Goal: Information Seeking & Learning: Learn about a topic

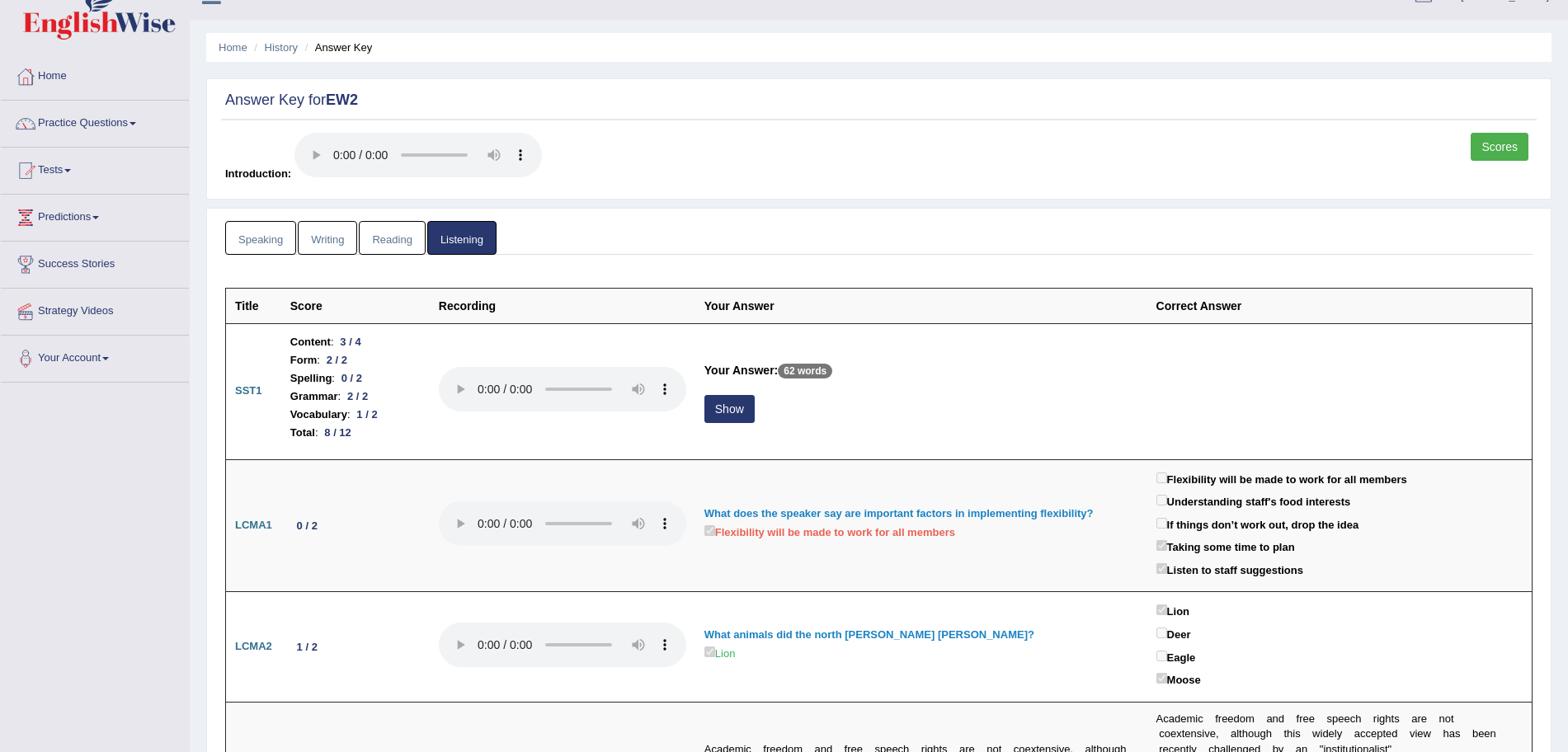
scroll to position [21, 0]
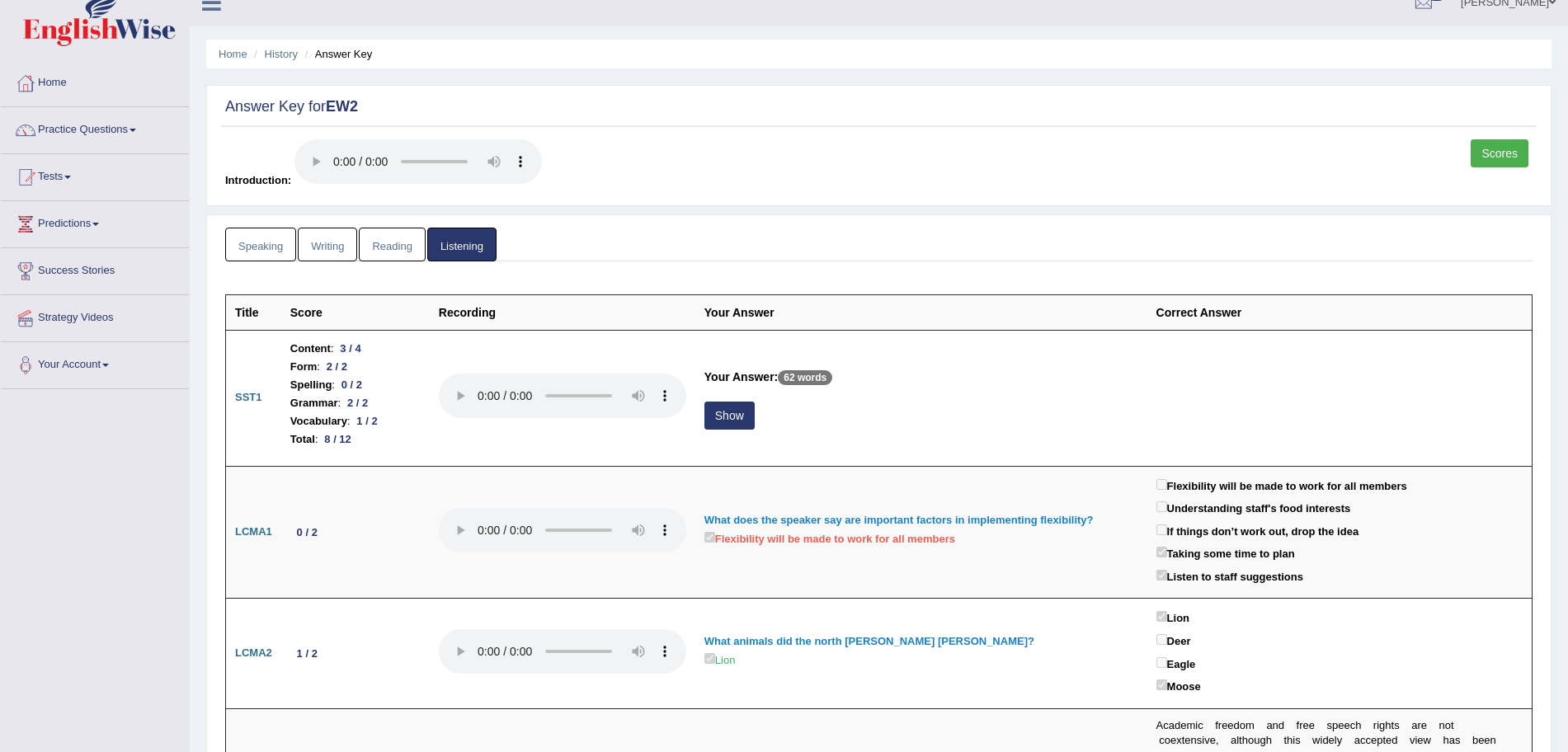
click at [276, 244] on link "Speaking" at bounding box center [260, 244] width 71 height 34
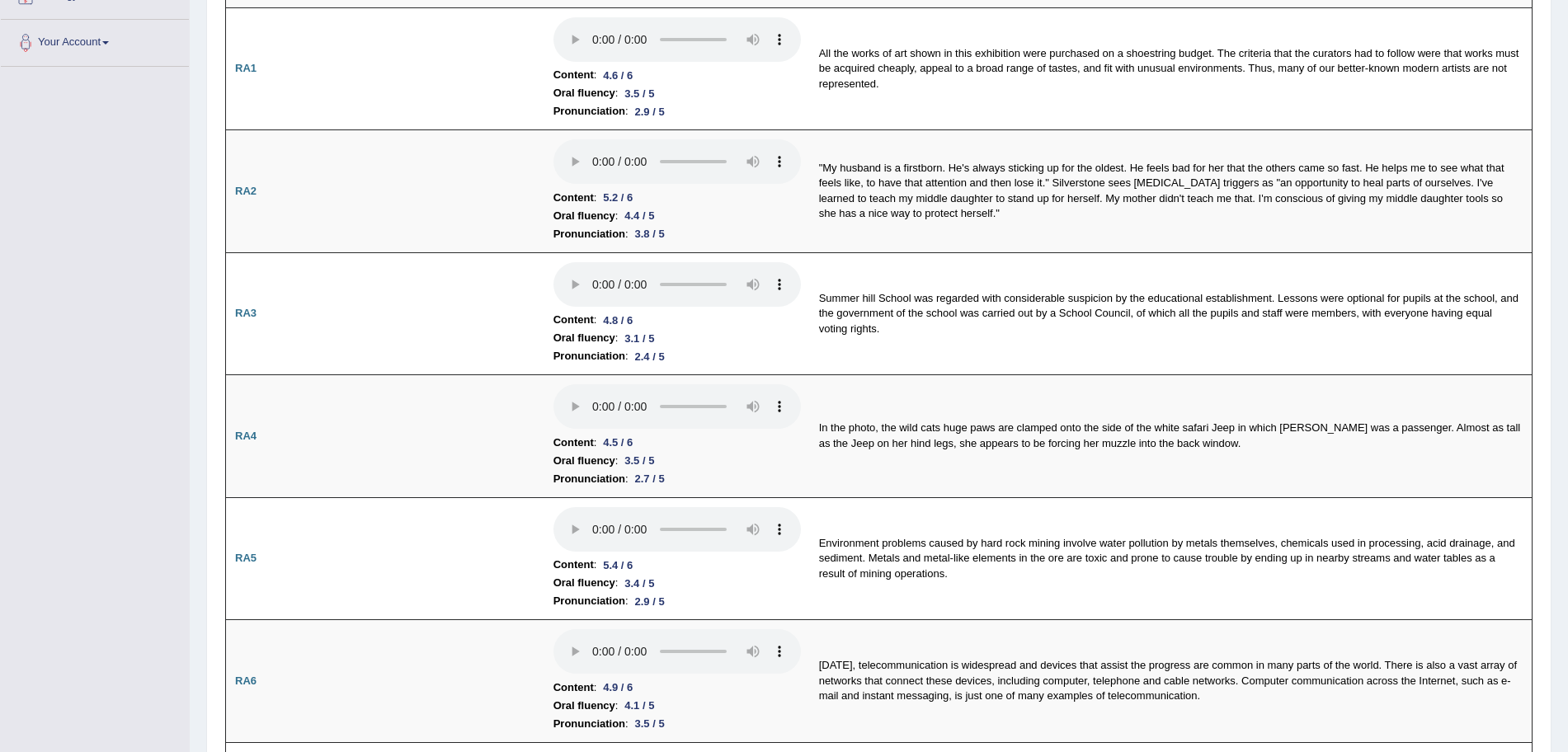
scroll to position [0, 0]
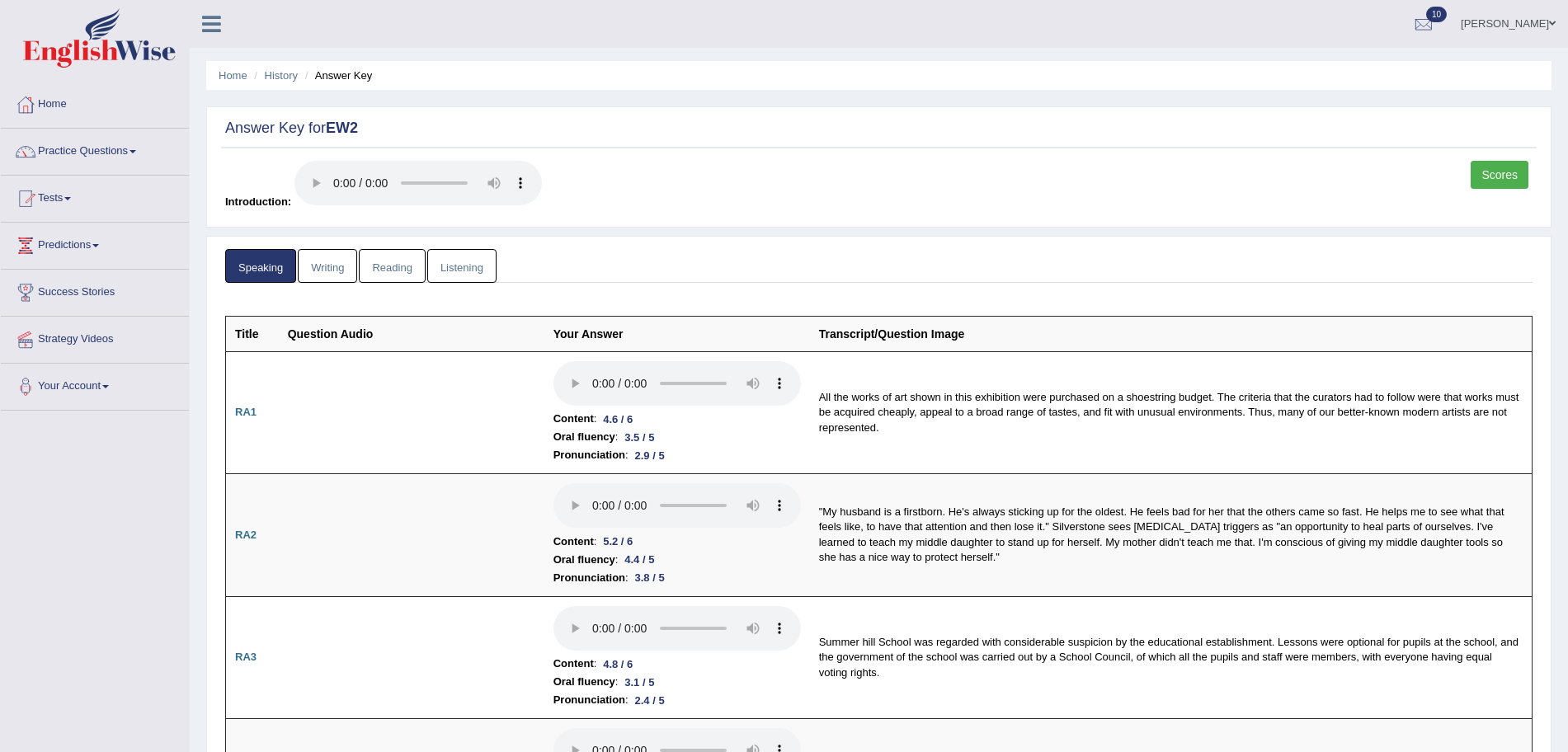
click at [1495, 175] on link "Scores" at bounding box center [1499, 175] width 58 height 28
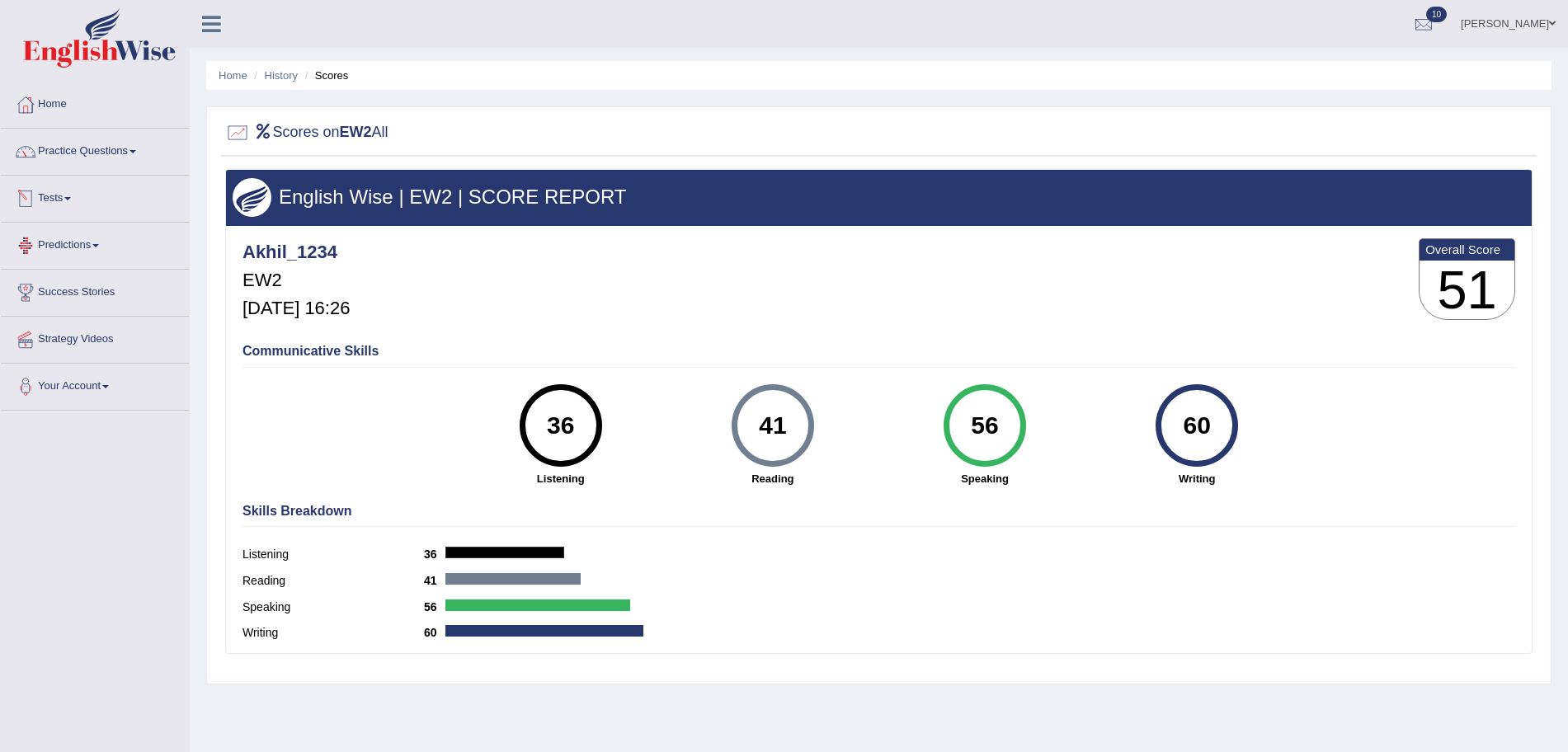
click at [71, 198] on span at bounding box center [67, 199] width 6 height 4
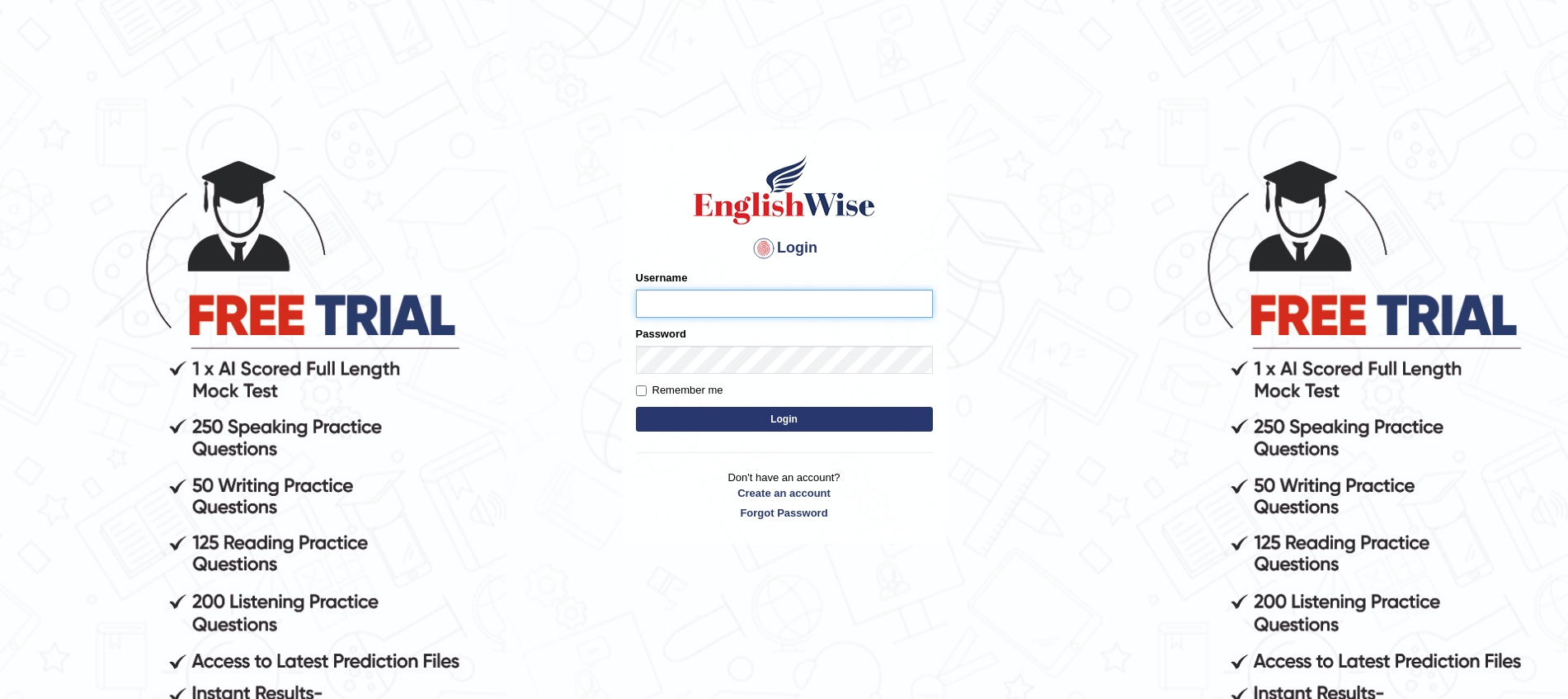
type input "Akhil_1234"
click at [639, 393] on input "Remember me" at bounding box center [641, 390] width 11 height 11
checkbox input "true"
click at [699, 422] on button "Login" at bounding box center [784, 419] width 297 height 25
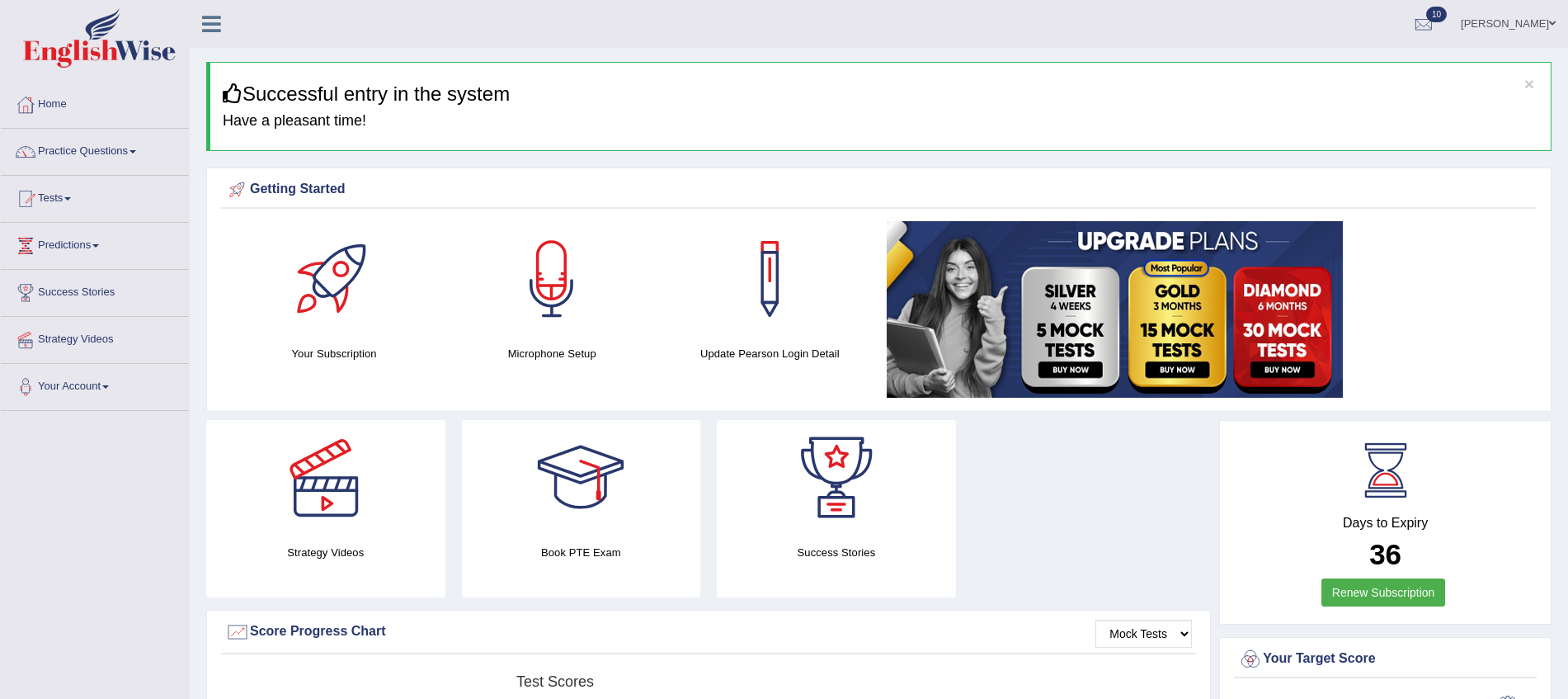
click at [78, 149] on link "Practice Questions" at bounding box center [95, 149] width 188 height 41
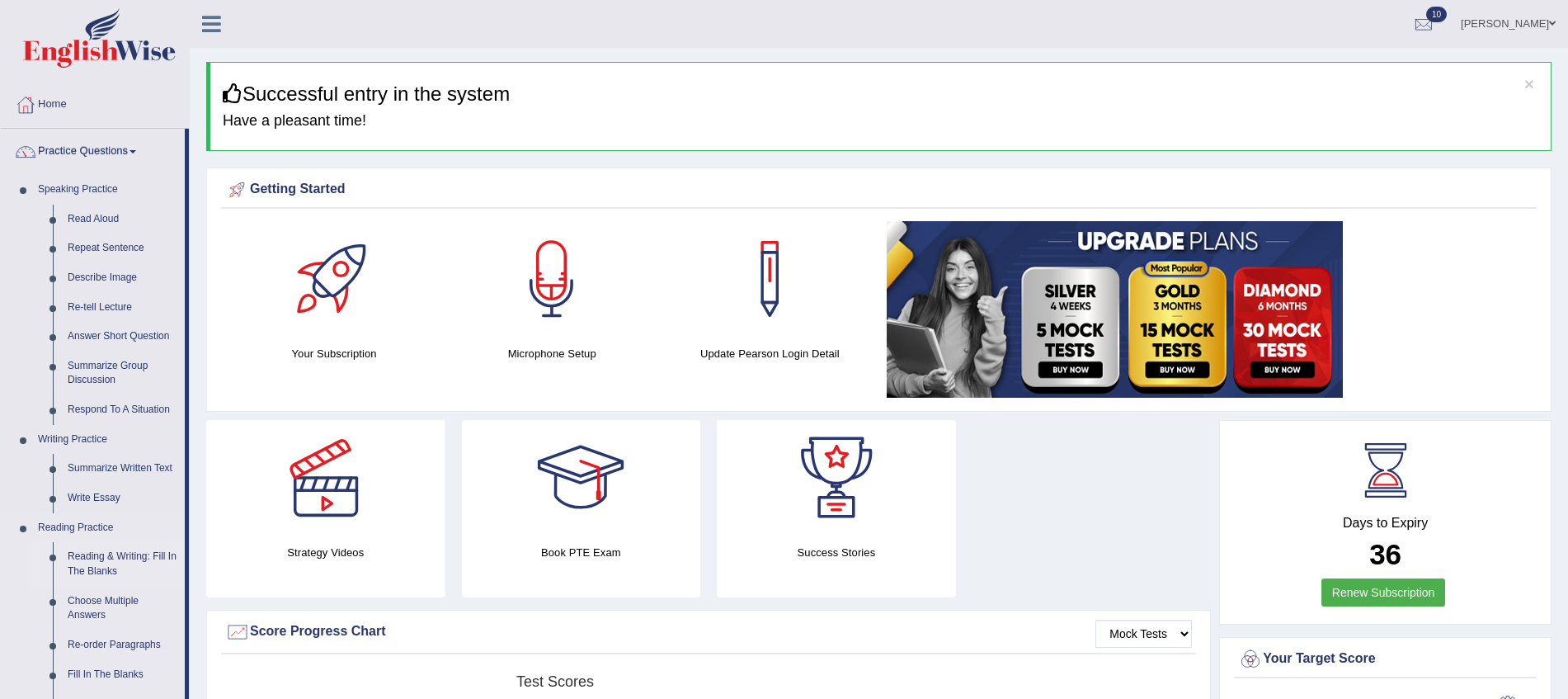
click at [133, 554] on link "Reading & Writing: Fill In The Blanks" at bounding box center [123, 563] width 124 height 44
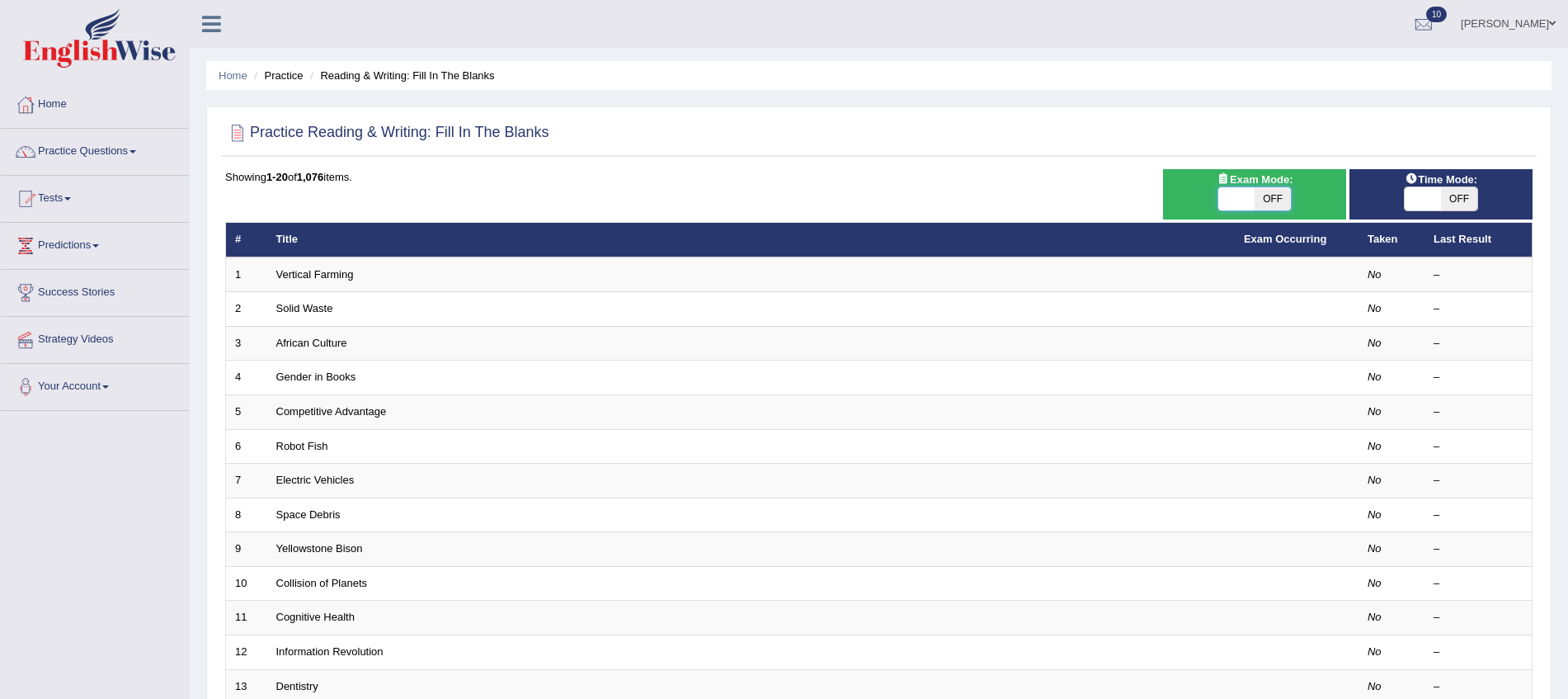
click at [1229, 191] on span at bounding box center [1236, 199] width 36 height 23
checkbox input "true"
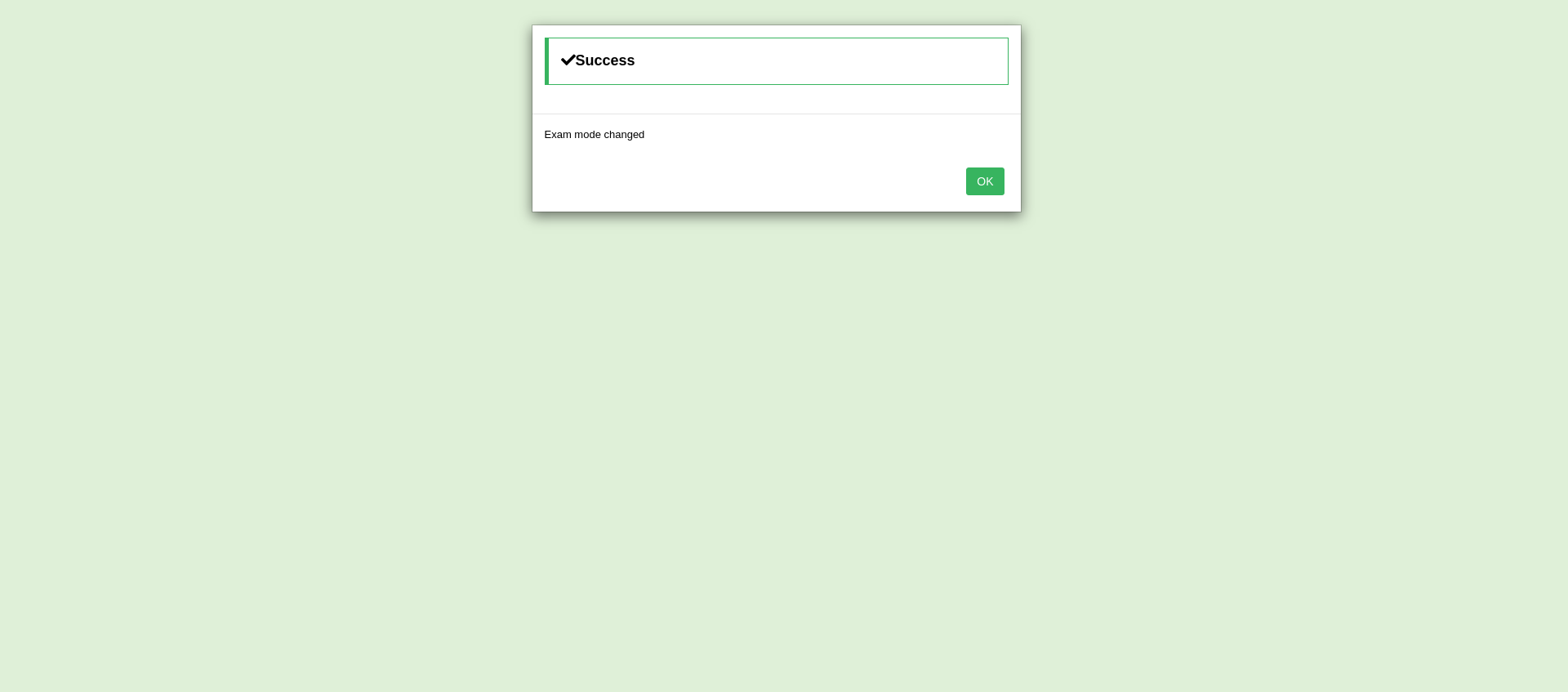
click at [1002, 178] on button "OK" at bounding box center [984, 181] width 38 height 28
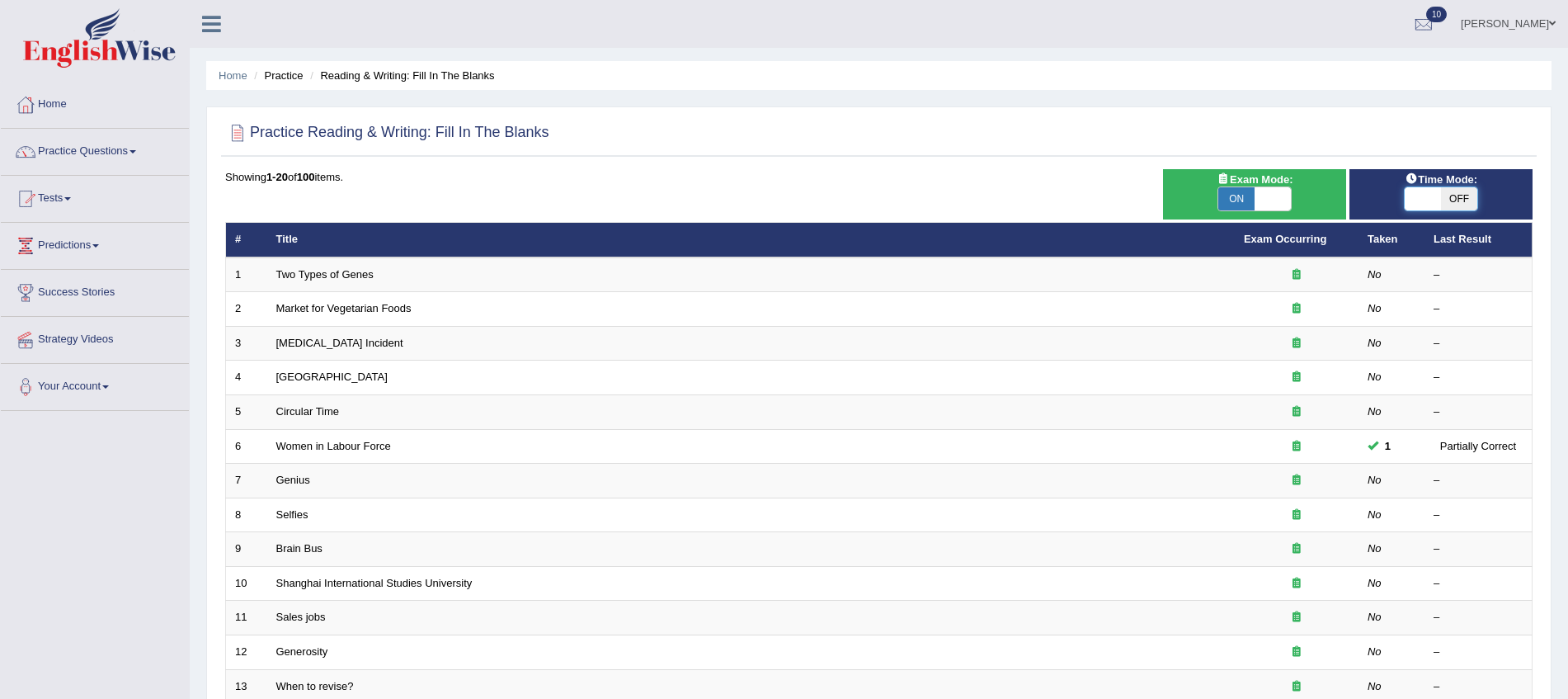
click at [1429, 198] on span at bounding box center [1422, 199] width 36 height 23
checkbox input "true"
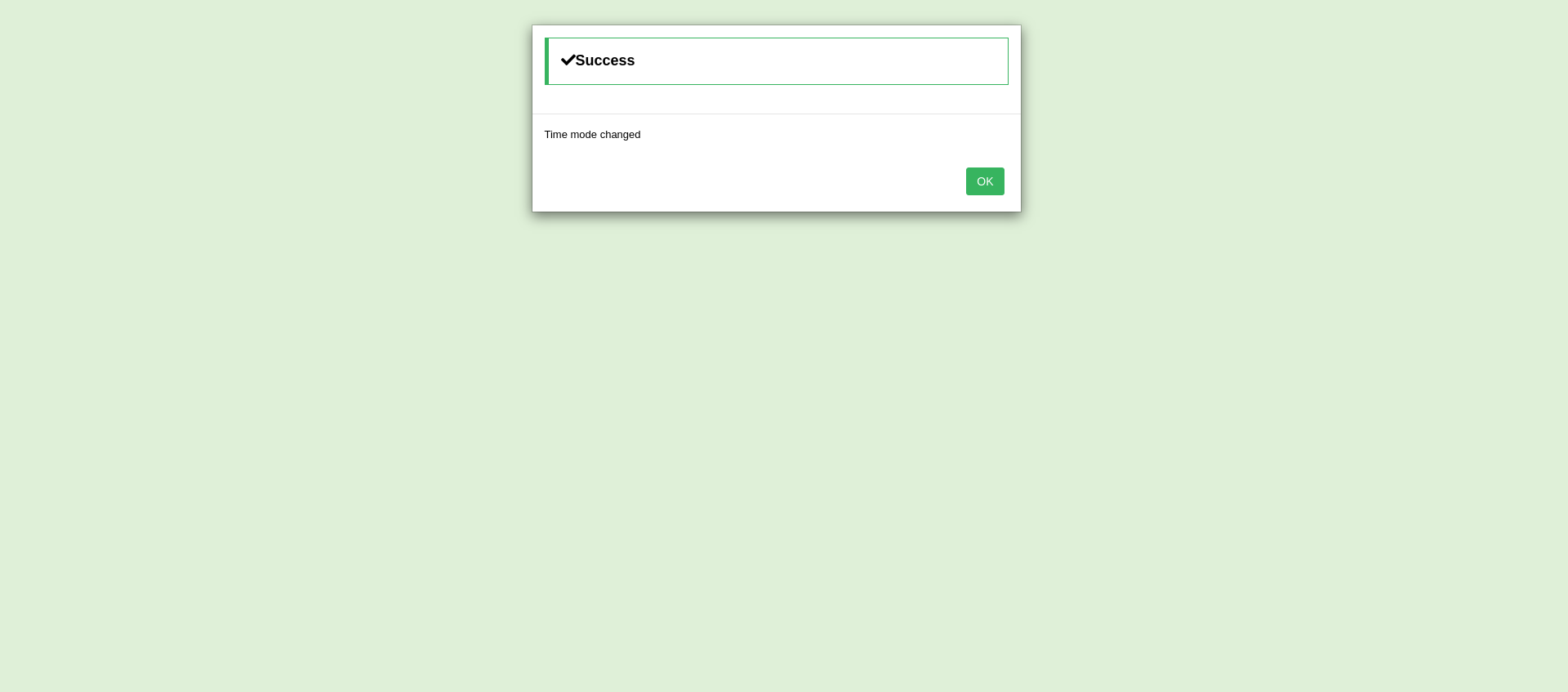
click at [995, 179] on button "OK" at bounding box center [984, 181] width 38 height 28
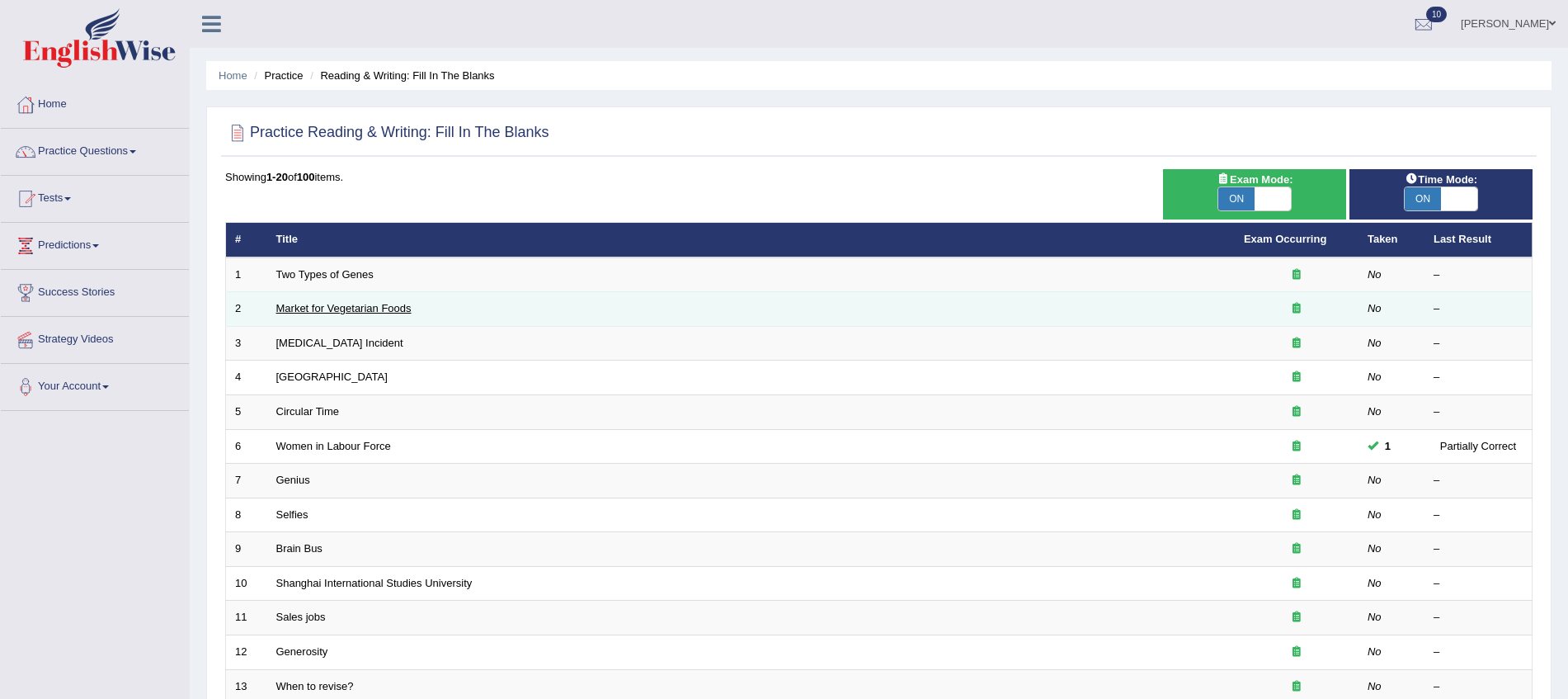
click at [309, 309] on link "Market for Vegetarian Foods" at bounding box center [344, 309] width 135 height 12
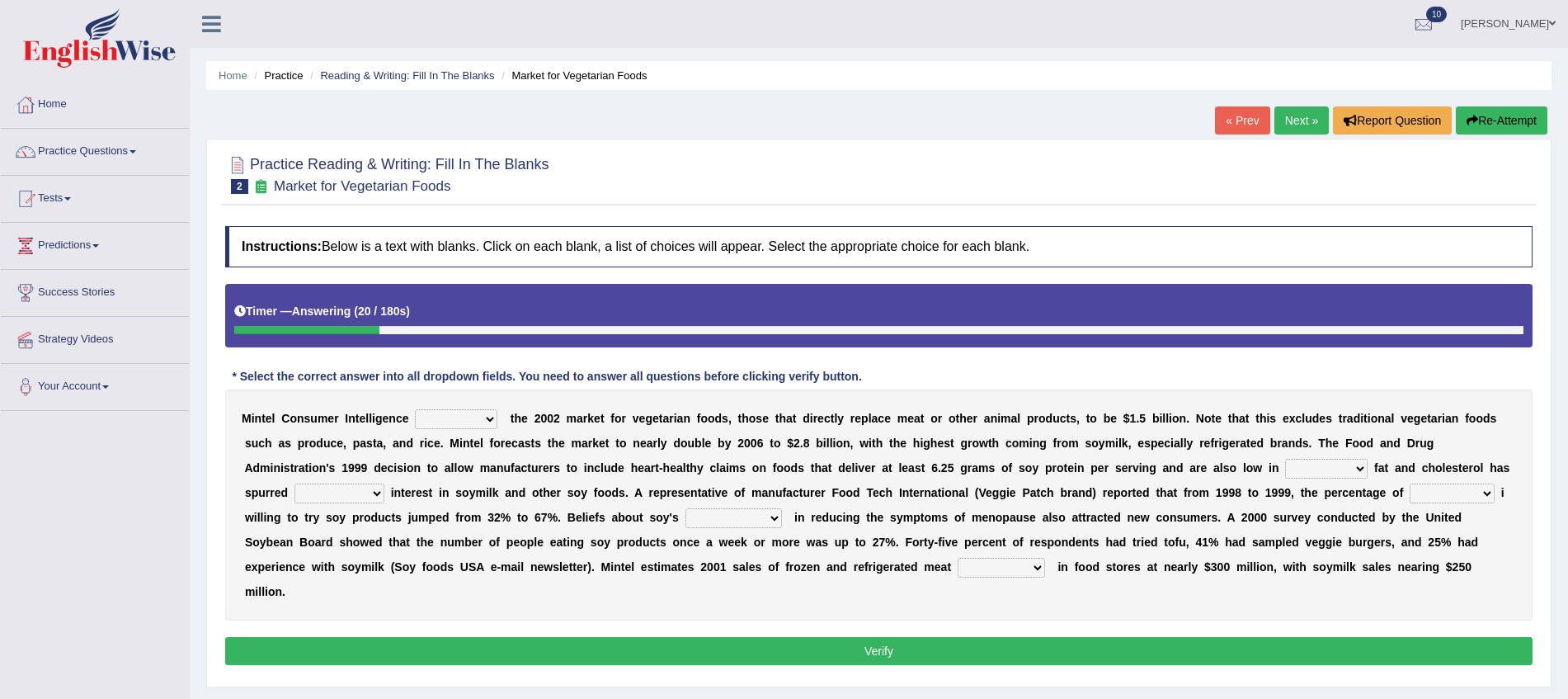
click at [490, 419] on select "deals fulfills creates estimates" at bounding box center [456, 419] width 83 height 20
select select "deals"
click at [415, 409] on select "deals fulfills creates estimates" at bounding box center [456, 419] width 83 height 20
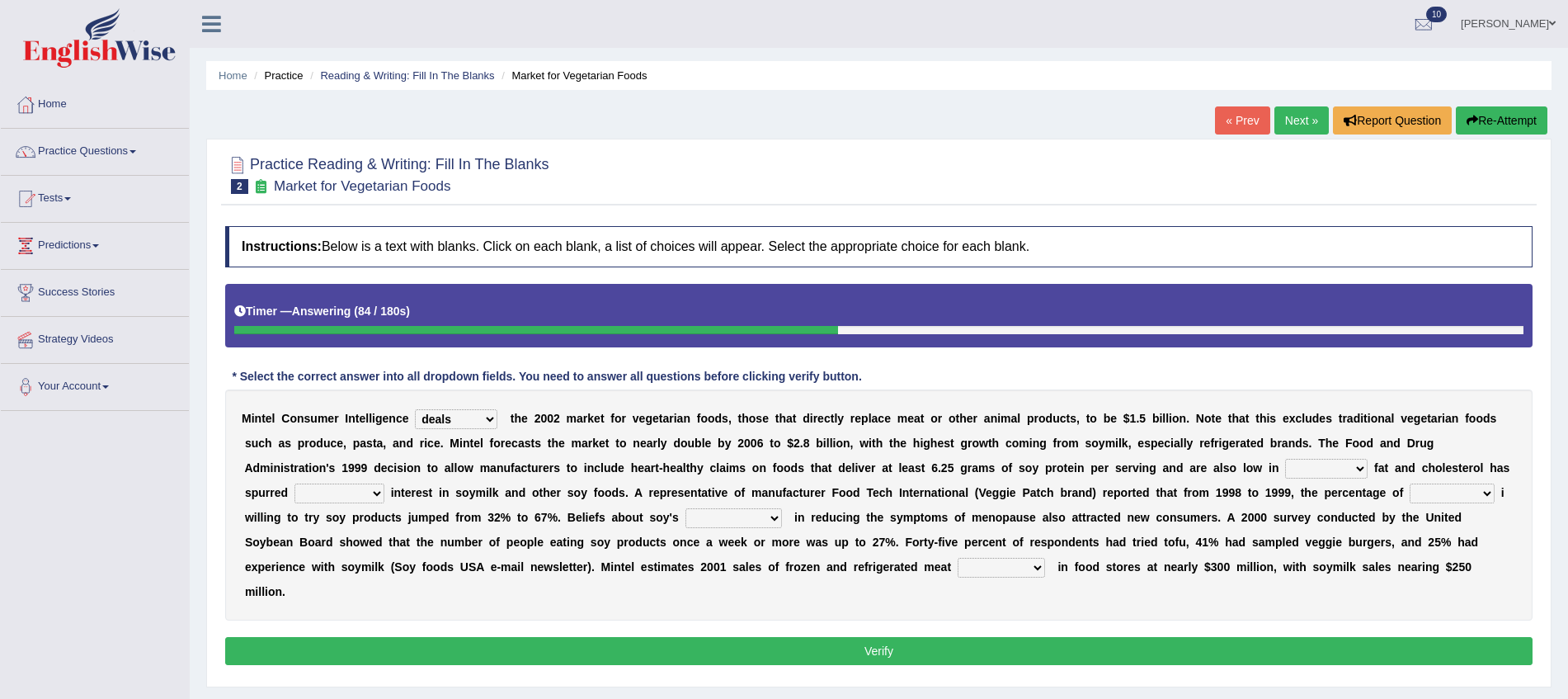
click at [1363, 464] on select "saturated solid acid liquid" at bounding box center [1325, 469] width 83 height 20
select select "liquid"
click at [1284, 459] on select "saturated solid acid liquid" at bounding box center [1325, 469] width 83 height 20
click at [373, 486] on select "good big tremendous extreme" at bounding box center [339, 494] width 90 height 20
click at [294, 484] on select "good big tremendous extreme" at bounding box center [339, 494] width 90 height 20
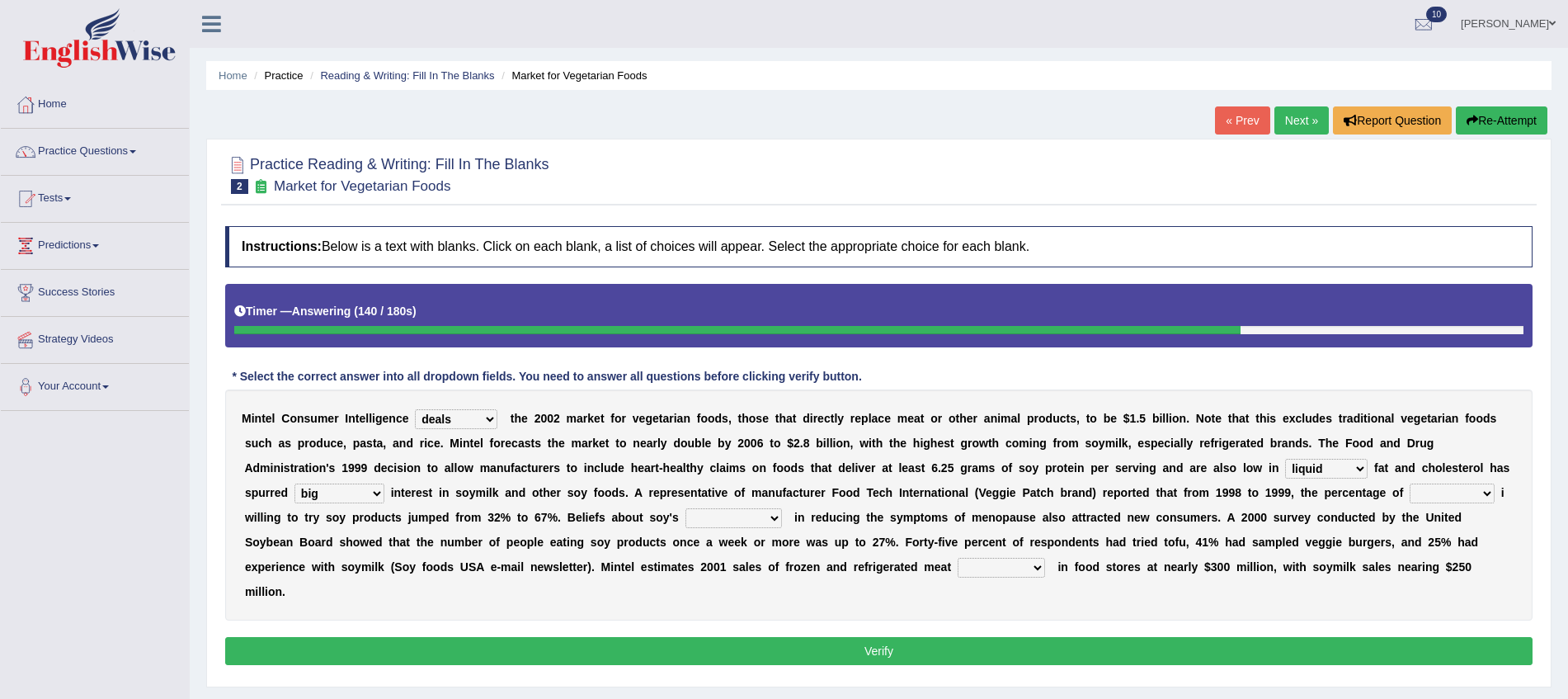
click at [373, 502] on select "good big tremendous extreme" at bounding box center [339, 494] width 90 height 20
select select "tremendous"
click at [294, 484] on select "good big tremendous extreme" at bounding box center [339, 494] width 90 height 20
click at [753, 520] on select "effectiveness timeliness efficiency goodness" at bounding box center [733, 518] width 97 height 20
select select "efficiency"
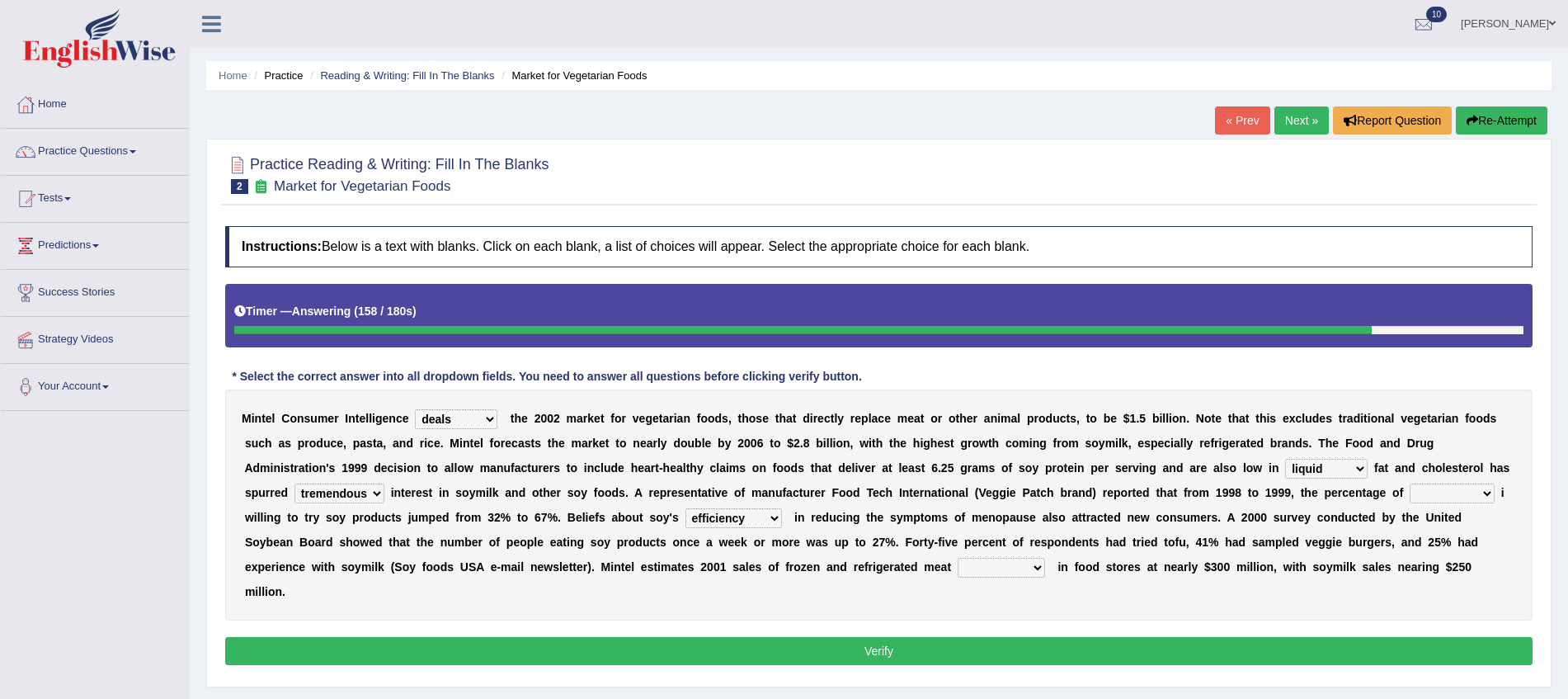
click at [685, 508] on select "effectiveness timeliness efficiency goodness" at bounding box center [733, 518] width 97 height 20
click at [1014, 563] on select "foods choices staffs alternatives" at bounding box center [1001, 567] width 87 height 20
click at [957, 558] on select "foods choices staffs alternatives" at bounding box center [1001, 567] width 87 height 20
click at [1021, 568] on select "foods choices staffs alternatives" at bounding box center [1001, 567] width 87 height 20
select select "foods"
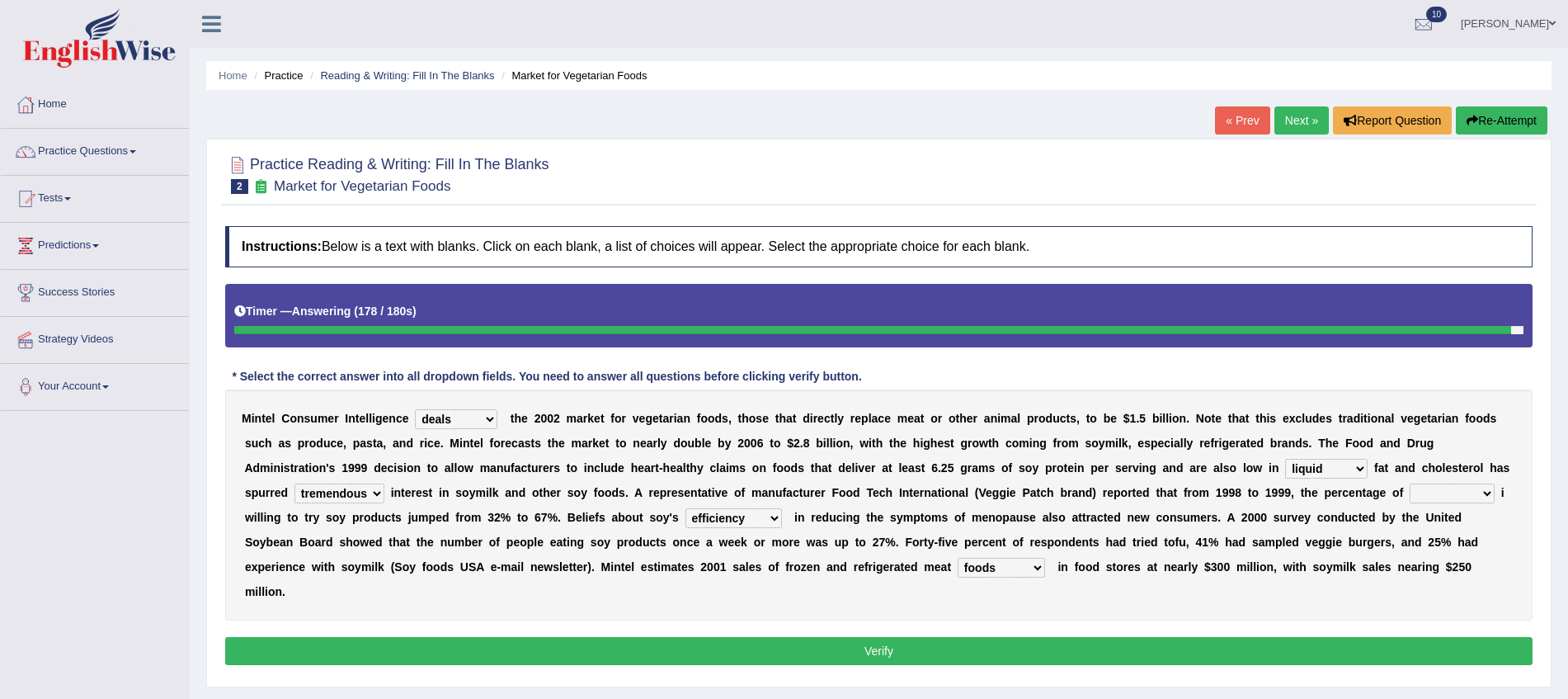
click at [957, 558] on select "foods choices staffs alternatives" at bounding box center [1001, 567] width 87 height 20
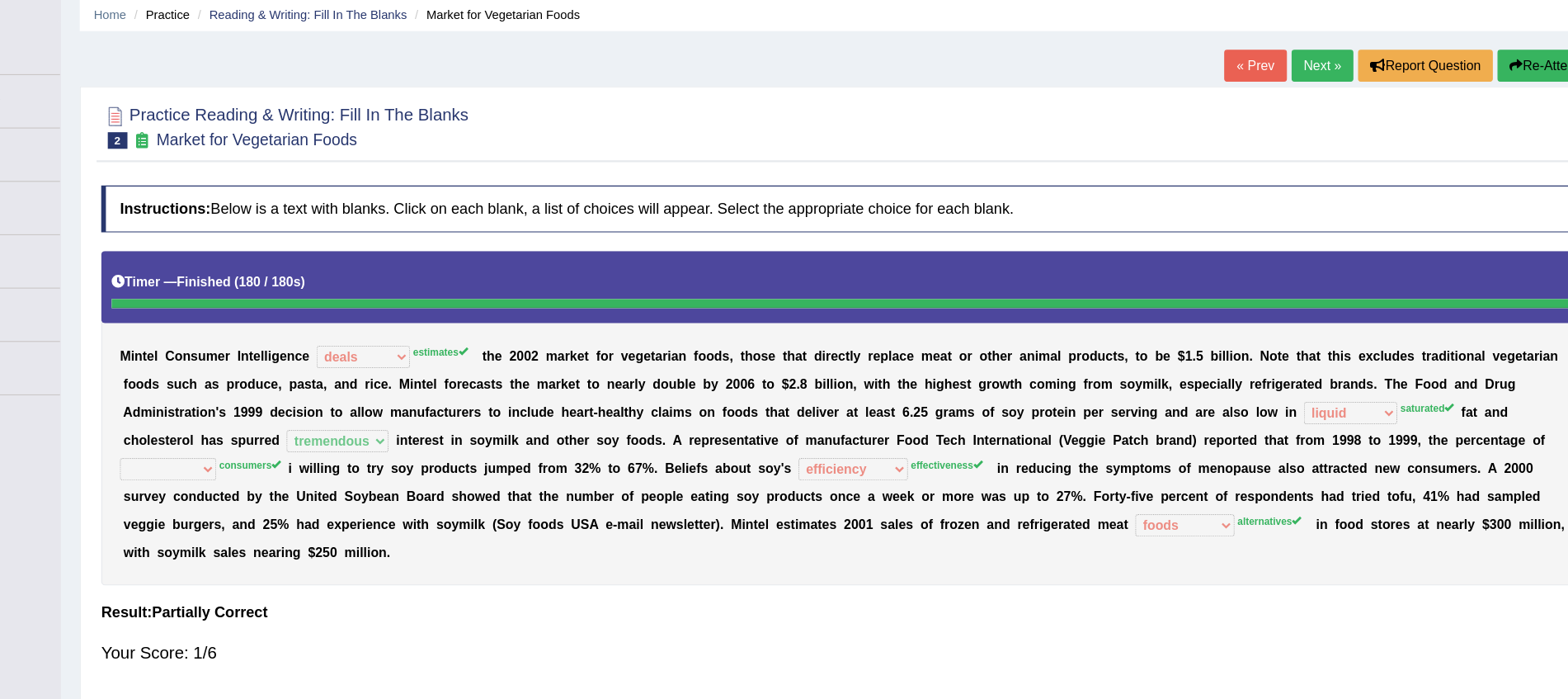
click at [1478, 120] on button "Re-Attempt" at bounding box center [1500, 121] width 92 height 28
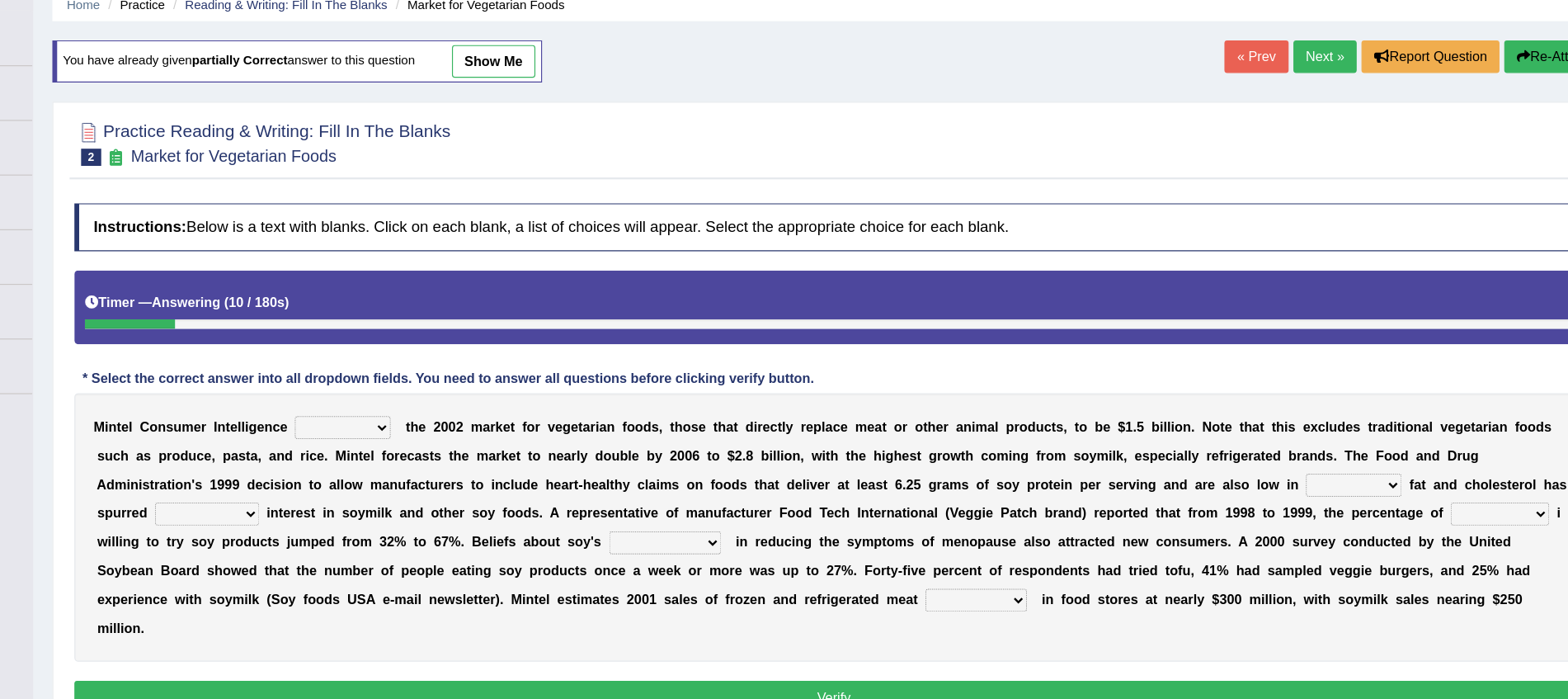
click at [365, 520] on select "good big tremendous extreme" at bounding box center [339, 514] width 90 height 20
click at [375, 511] on select "good big tremendous extreme" at bounding box center [339, 514] width 90 height 20
click at [1484, 518] on select "guests consumers customers clients" at bounding box center [1452, 514] width 85 height 20
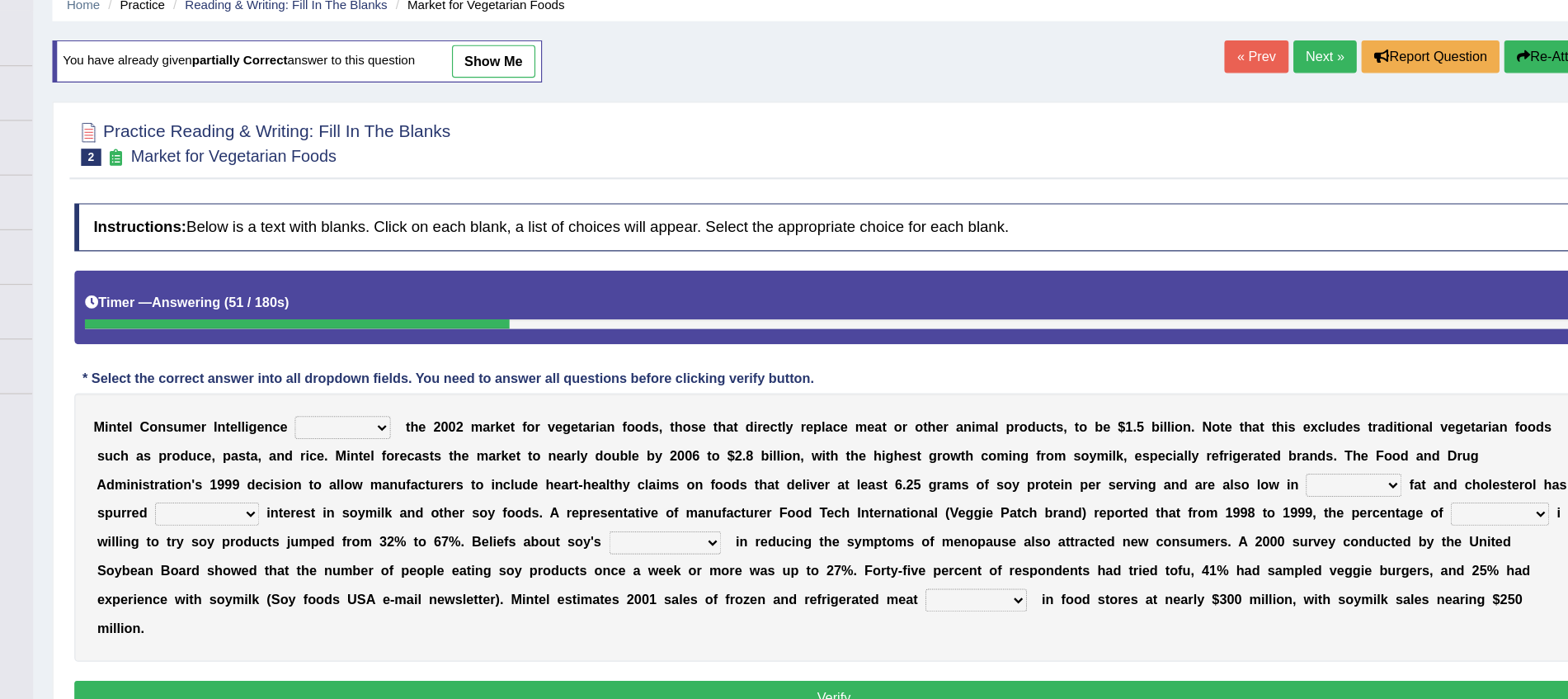
click at [604, 120] on link "show me" at bounding box center [586, 125] width 72 height 28
select select "deals"
select select "liquid"
select select "tremendous"
select select "efficiency"
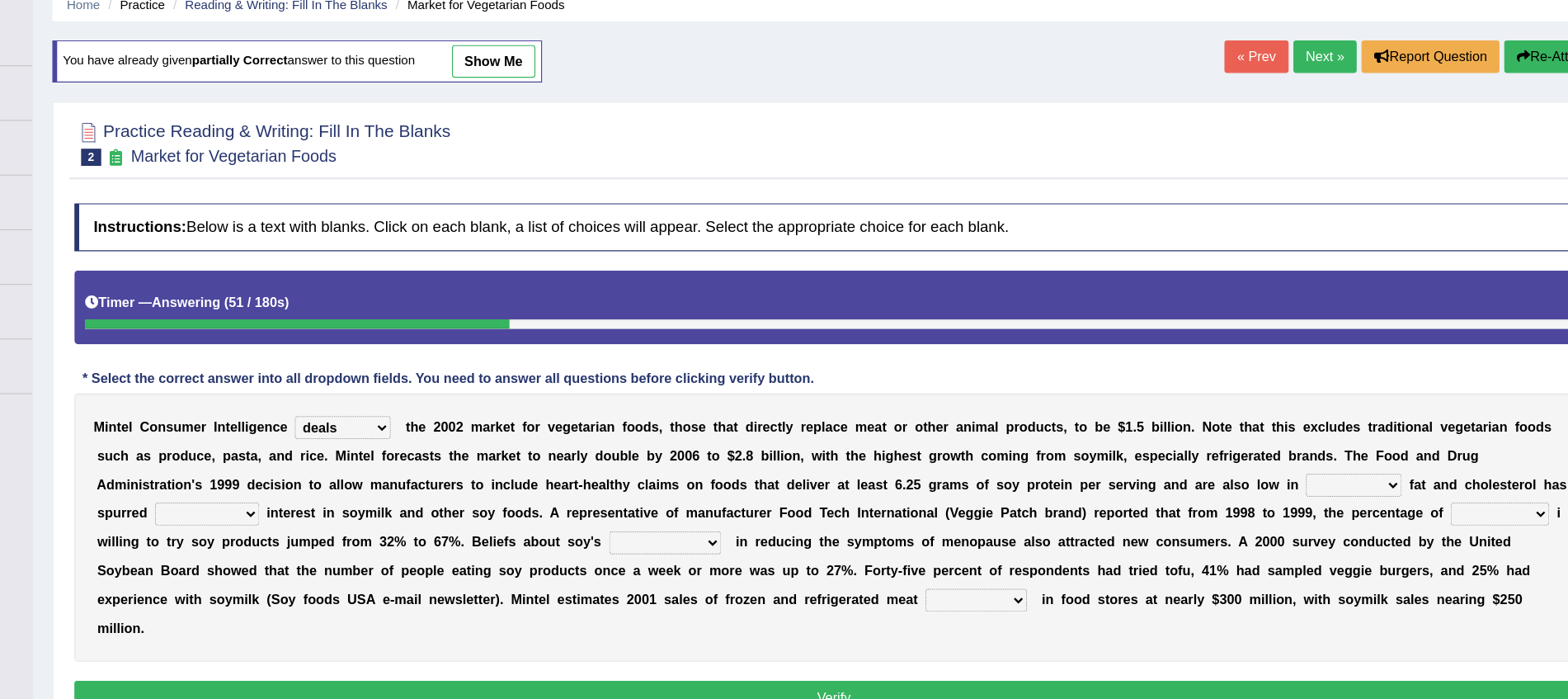
select select "foods"
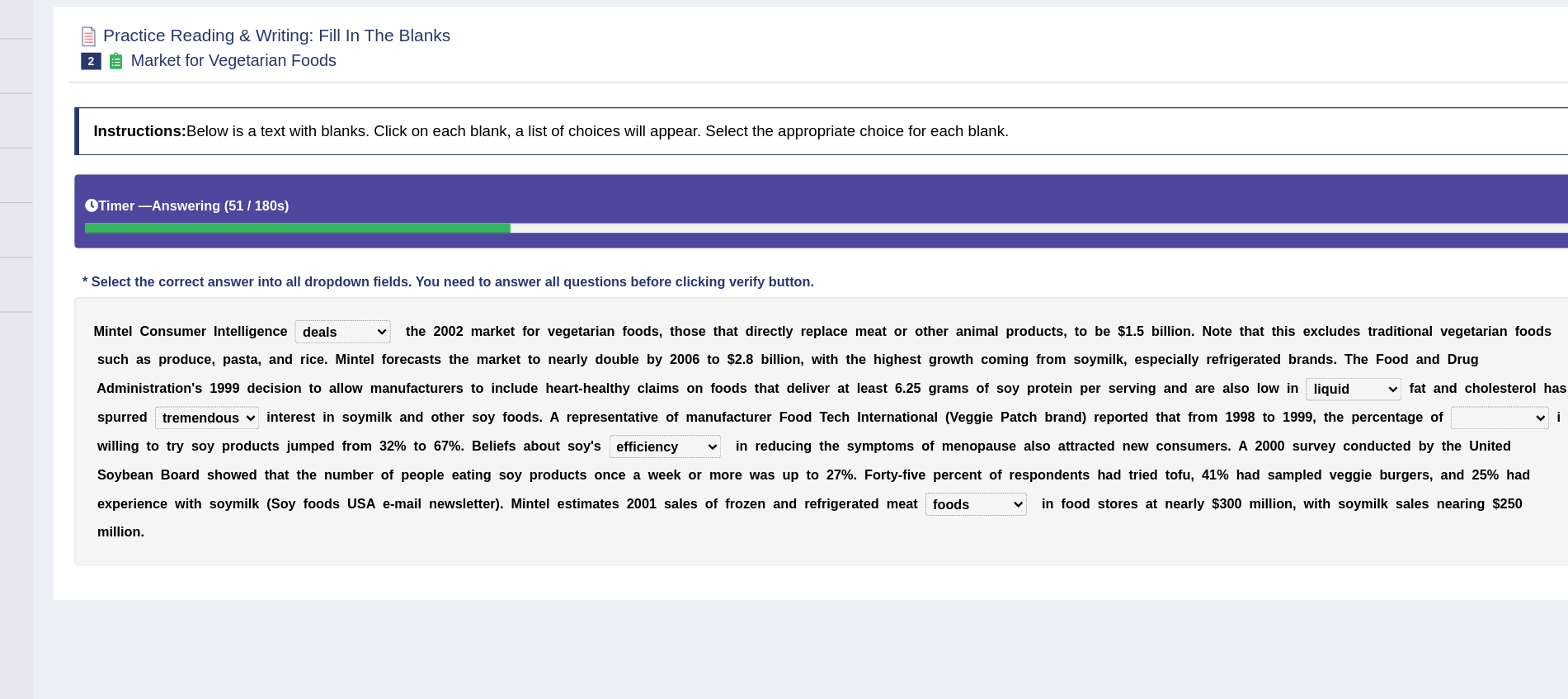
scroll to position [137, 0]
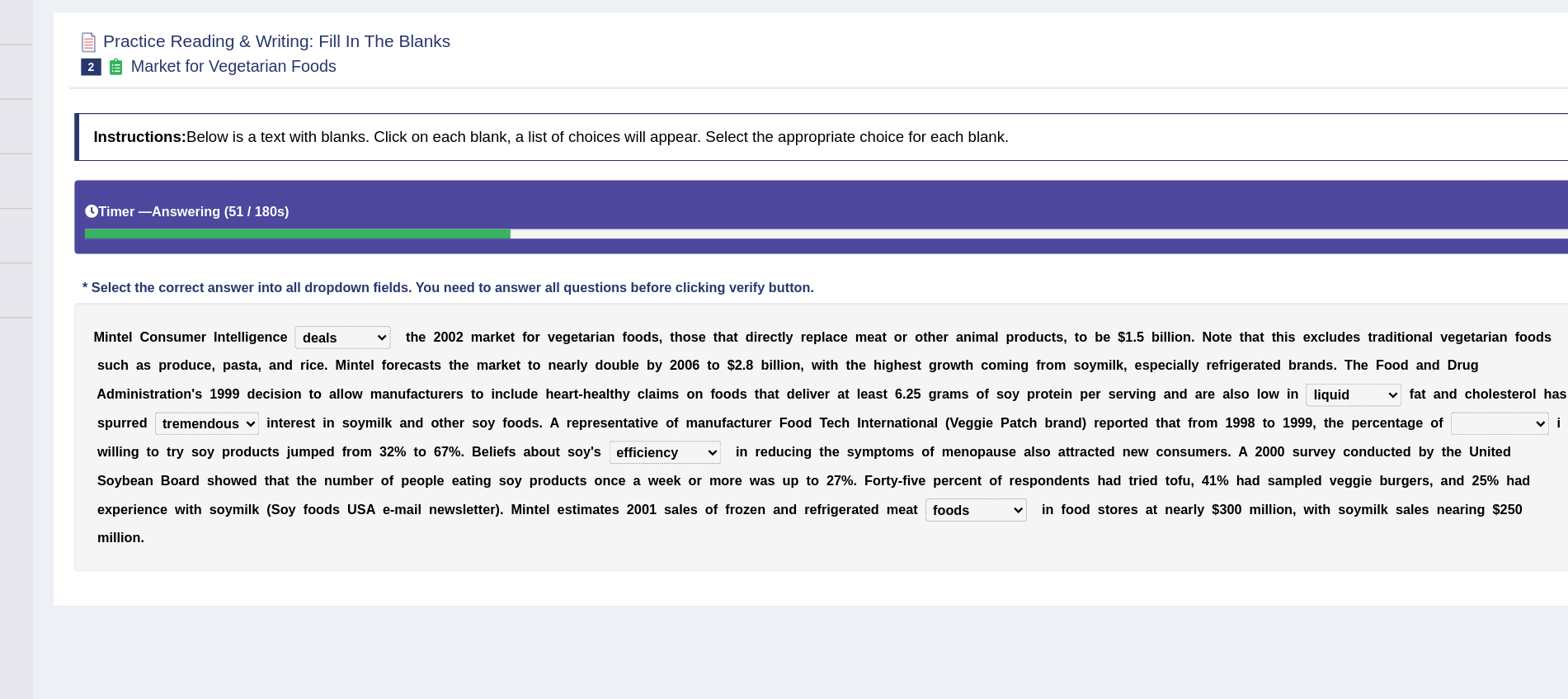
click at [1298, 232] on div "Instructions: Below is a text with blanks. Click on each blank, a list of choic…" at bounding box center [879, 301] width 1316 height 424
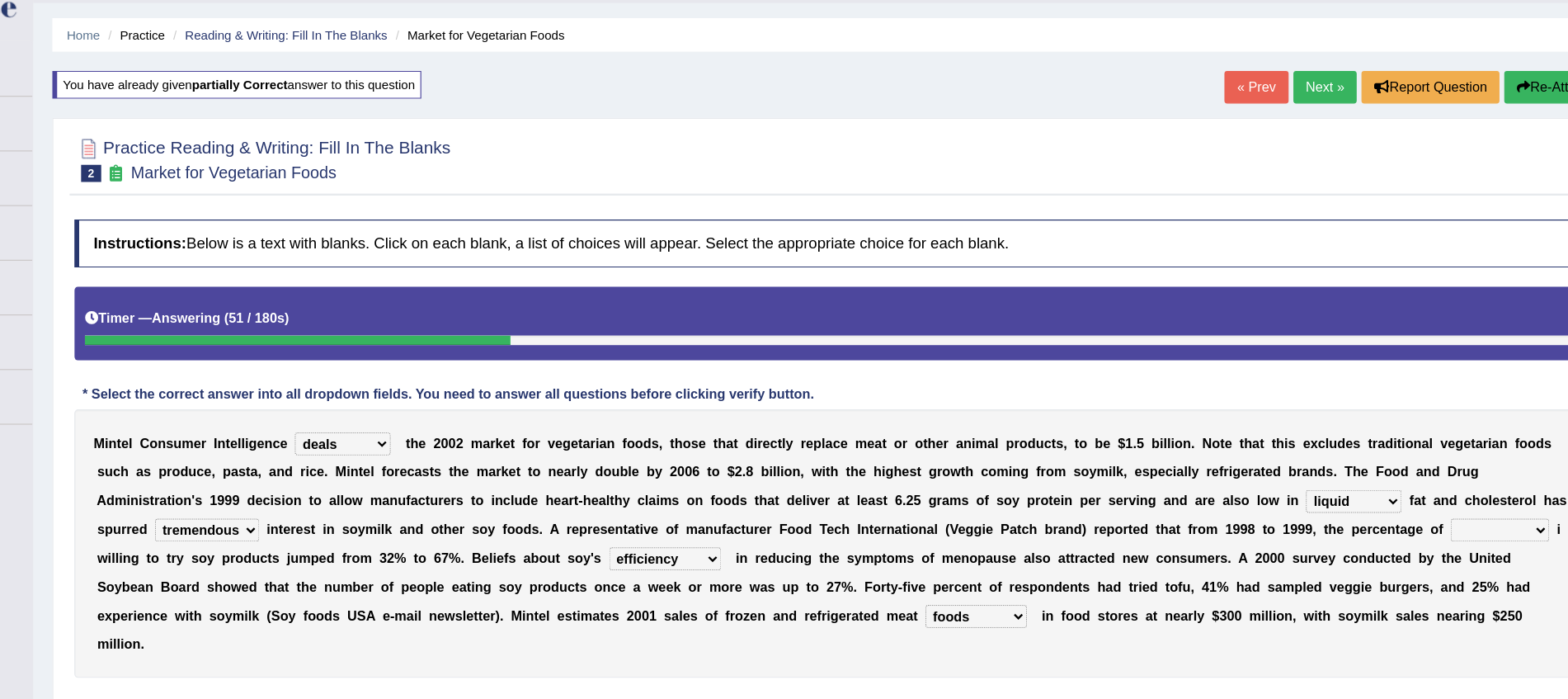
scroll to position [44, 0]
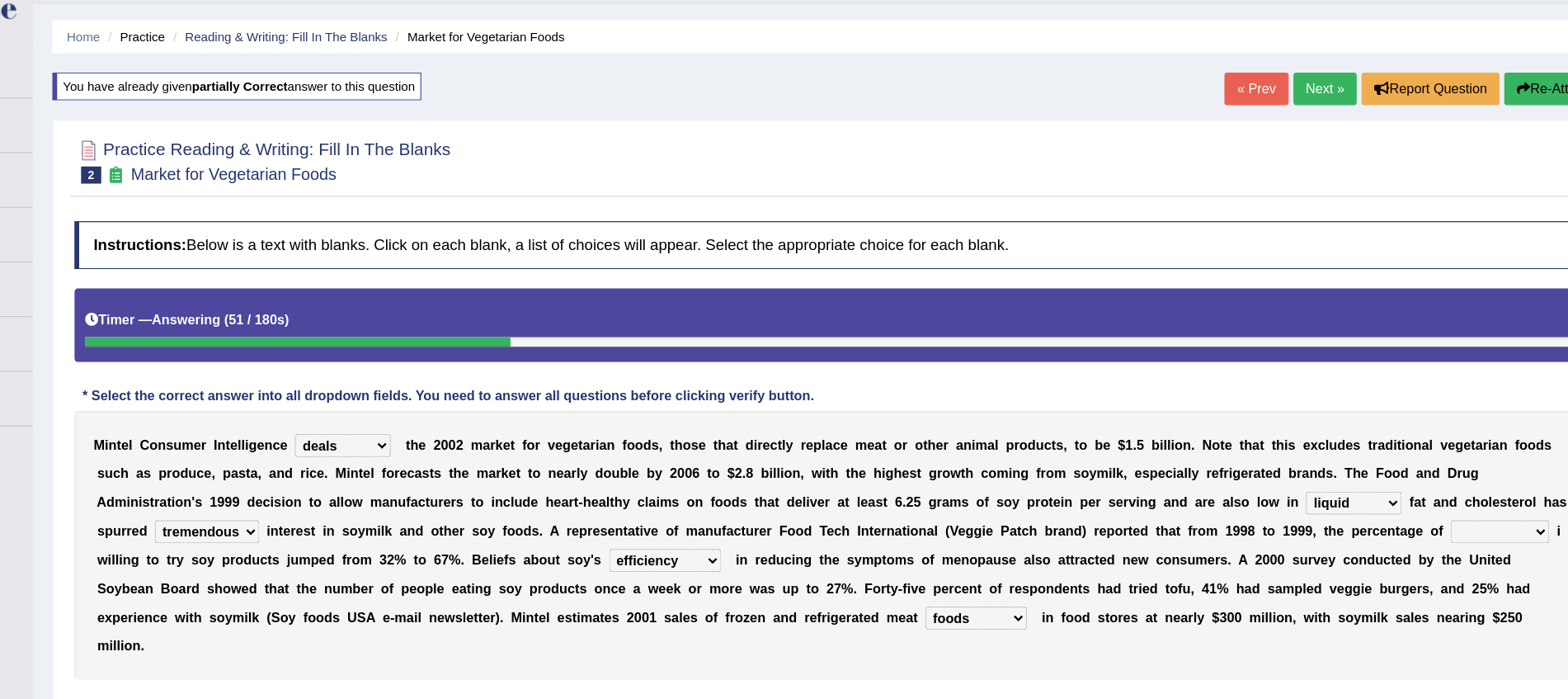
click at [1495, 71] on button "Re-Attempt" at bounding box center [1500, 77] width 92 height 28
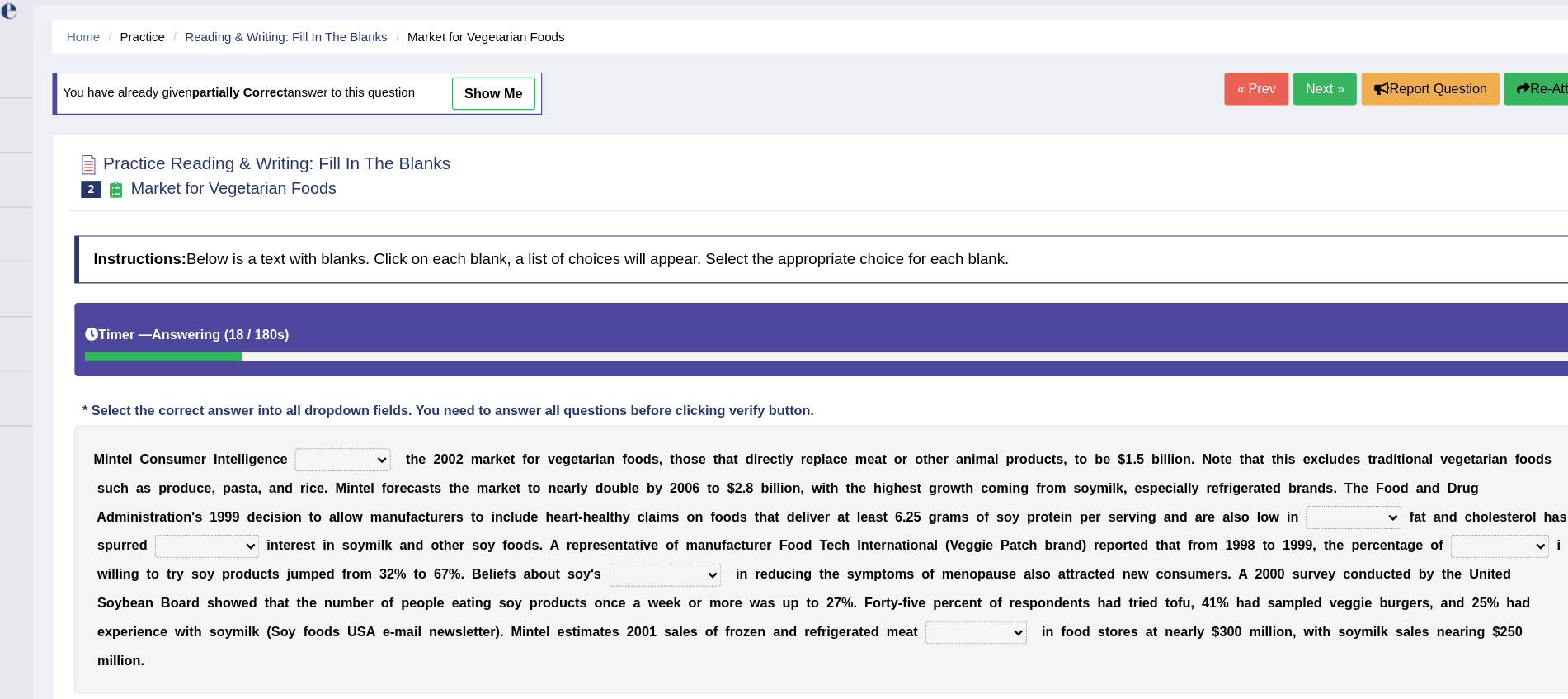
click at [479, 393] on select "deals fulfills creates estimates" at bounding box center [456, 396] width 83 height 20
select select "estimates"
click at [415, 386] on select "deals fulfills creates estimates" at bounding box center [456, 396] width 83 height 20
click at [1348, 445] on select "saturated solid acid liquid" at bounding box center [1325, 446] width 83 height 20
select select "saturated"
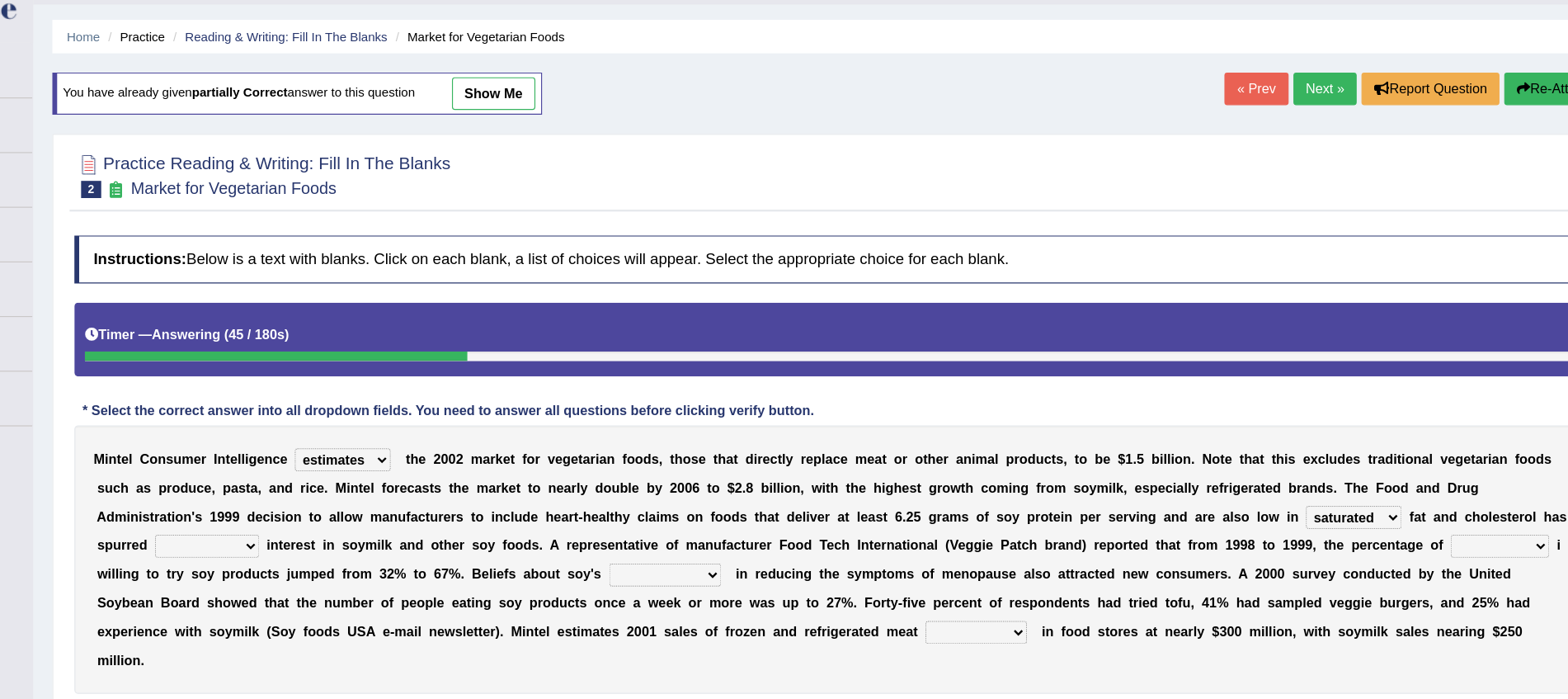
click at [1284, 436] on select "saturated solid acid liquid" at bounding box center [1325, 446] width 83 height 20
click at [339, 470] on select "good big tremendous extreme" at bounding box center [339, 470] width 90 height 20
select select "tremendous"
click at [294, 461] on select "good big tremendous extreme" at bounding box center [339, 470] width 90 height 20
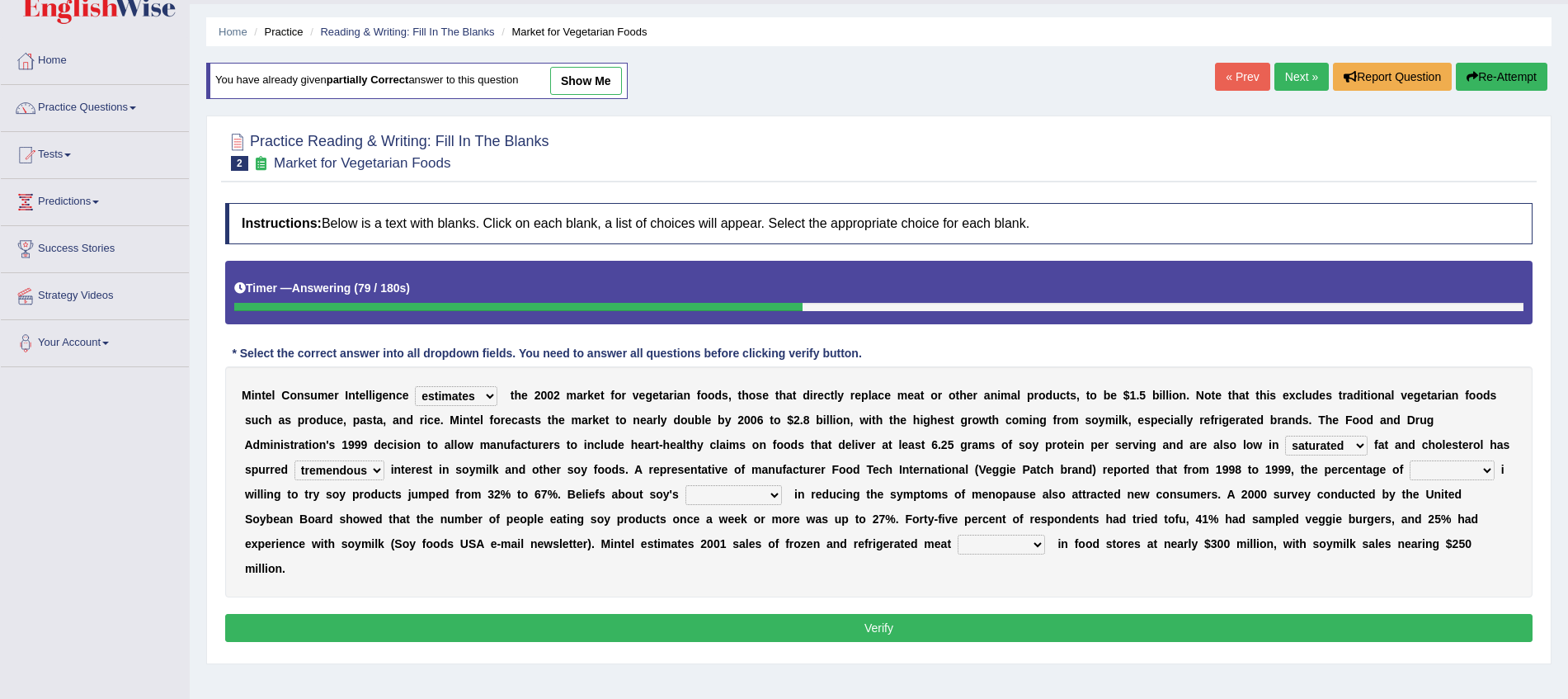
click at [1492, 463] on select "guests consumers customers clients" at bounding box center [1452, 470] width 85 height 20
click at [1346, 593] on div "M i n t e l C o n s u m e r I n t e l l i g e n c e deals fulfills creates esti…" at bounding box center [878, 482] width 1307 height 231
click at [1474, 479] on select "guests consumers customers clients" at bounding box center [1452, 470] width 85 height 20
select select "consumers"
click at [1412, 461] on select "guests consumers customers clients" at bounding box center [1452, 470] width 85 height 20
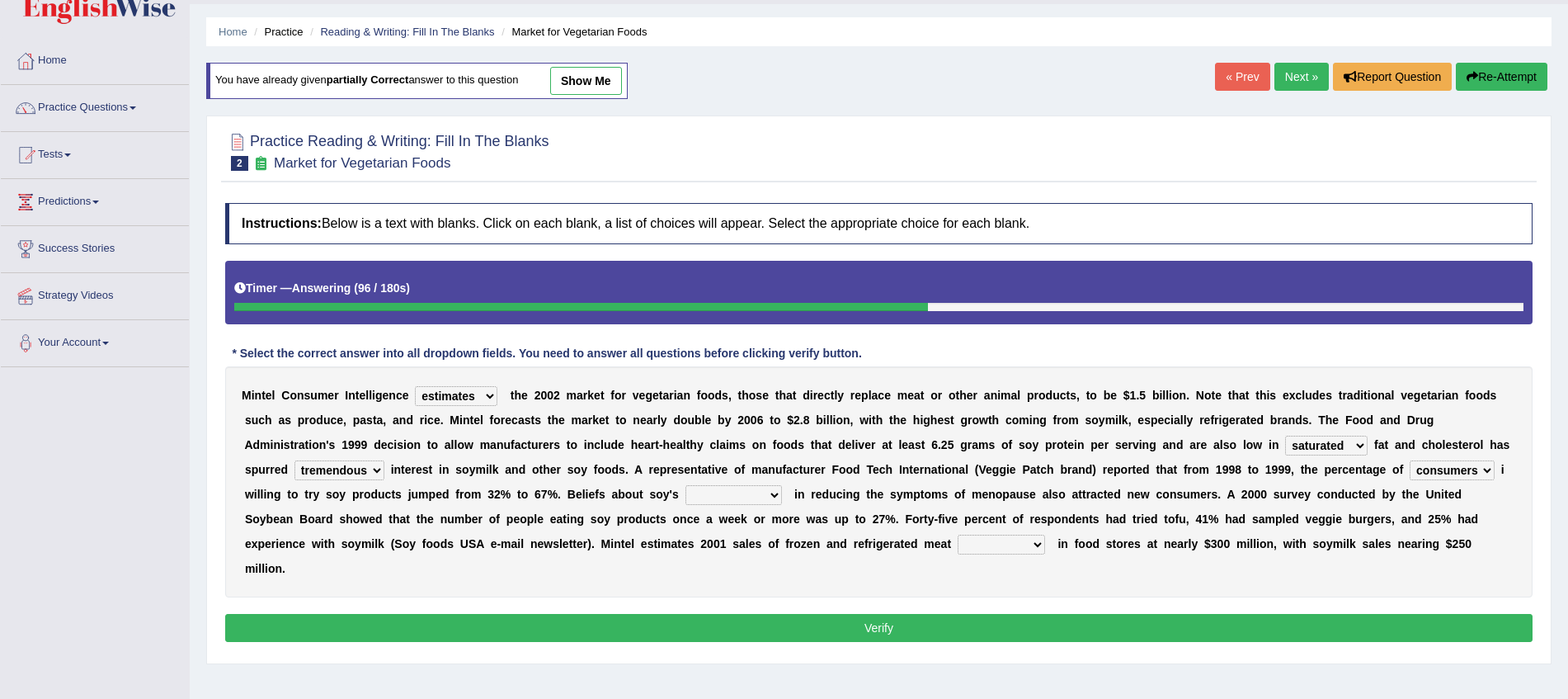
click at [770, 497] on select "effectiveness timeliness efficiency goodness" at bounding box center [733, 494] width 97 height 20
select select "effectiveness"
click at [685, 485] on select "effectiveness timeliness efficiency goodness" at bounding box center [733, 494] width 97 height 20
click at [765, 499] on select "effectiveness timeliness efficiency goodness" at bounding box center [733, 494] width 97 height 20
click at [596, 584] on div "M i n t e l C o n s u m e r I n t e l l i g e n c e deals fulfills creates esti…" at bounding box center [878, 482] width 1307 height 231
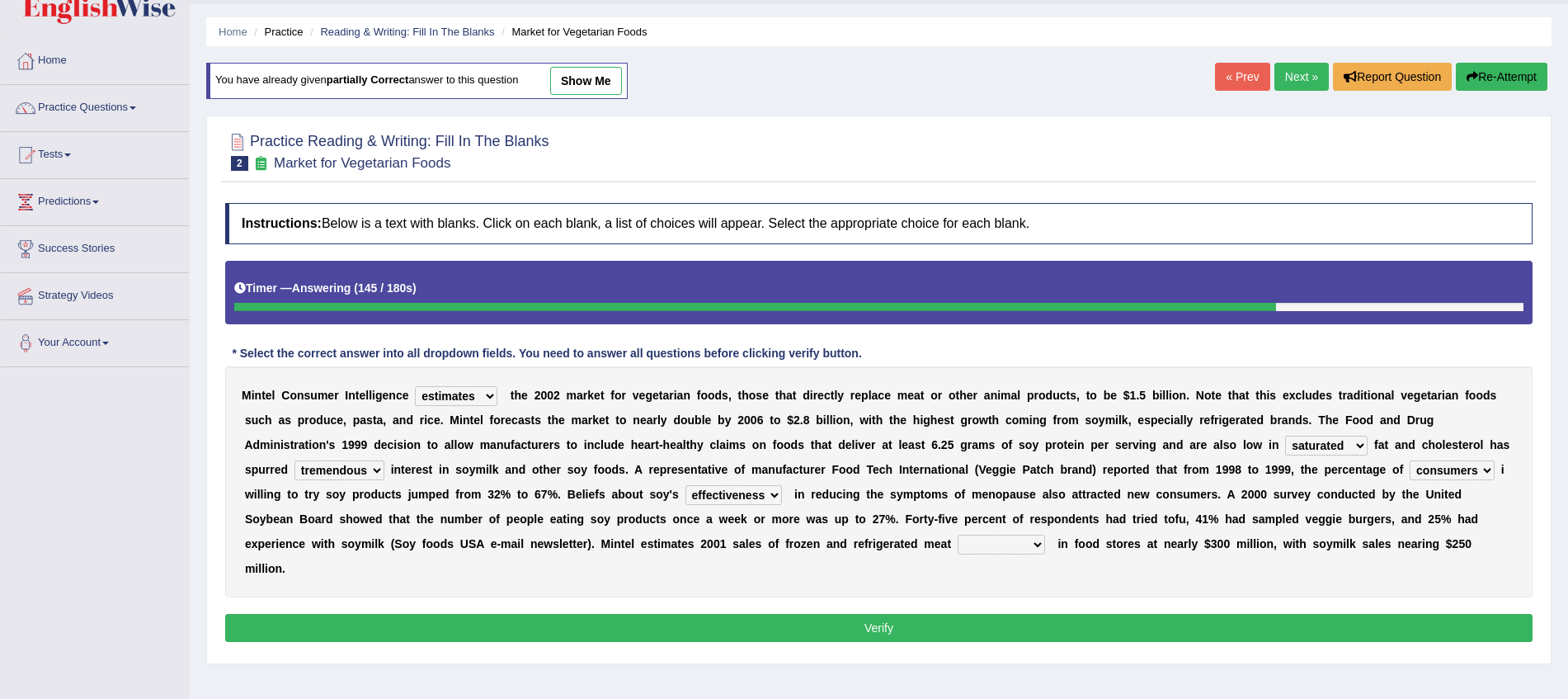
click at [1033, 542] on select "foods choices staffs alternatives" at bounding box center [1001, 544] width 87 height 20
select select "alternatives"
click at [957, 534] on select "foods choices staffs alternatives" at bounding box center [1001, 544] width 87 height 20
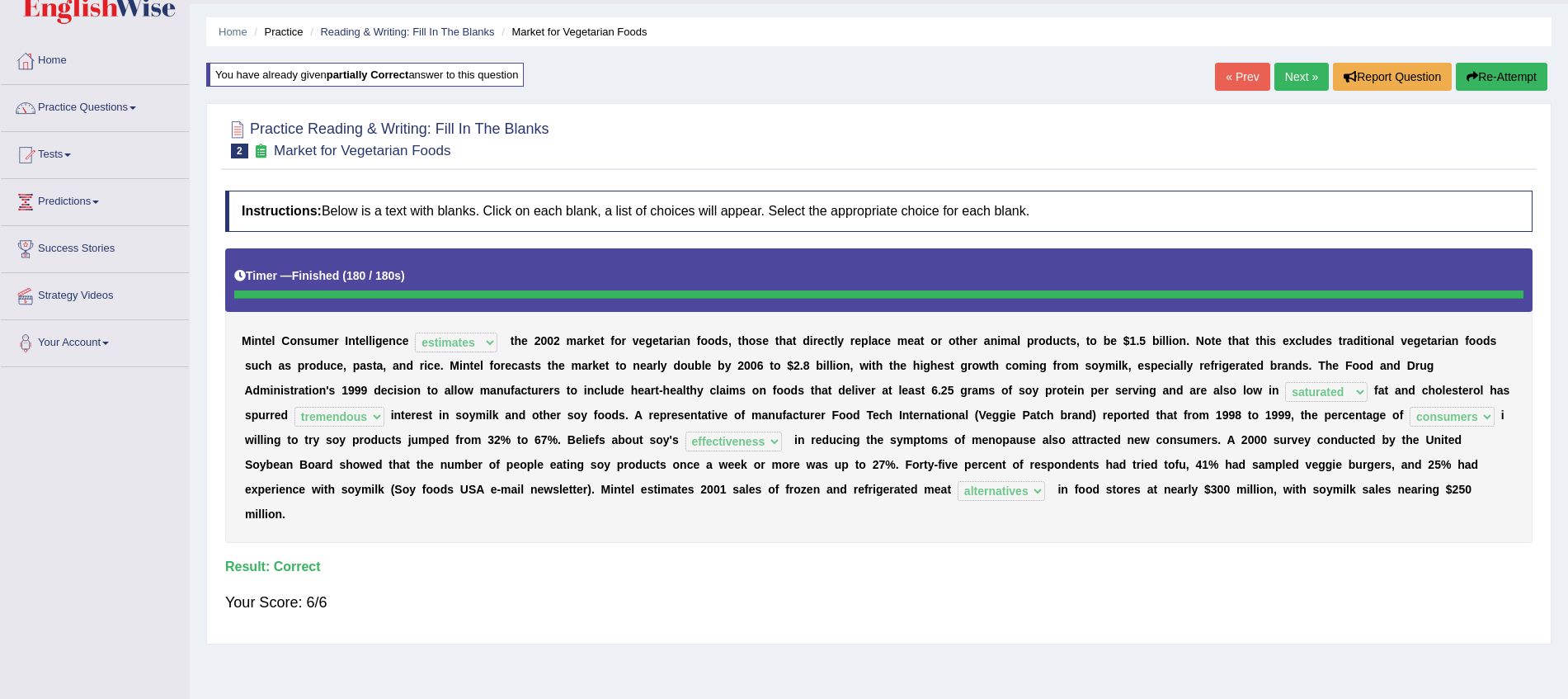
click at [1242, 581] on div "Instructions: Below is a text with blanks. Click on each blank, a list of choic…" at bounding box center [879, 408] width 1316 height 453
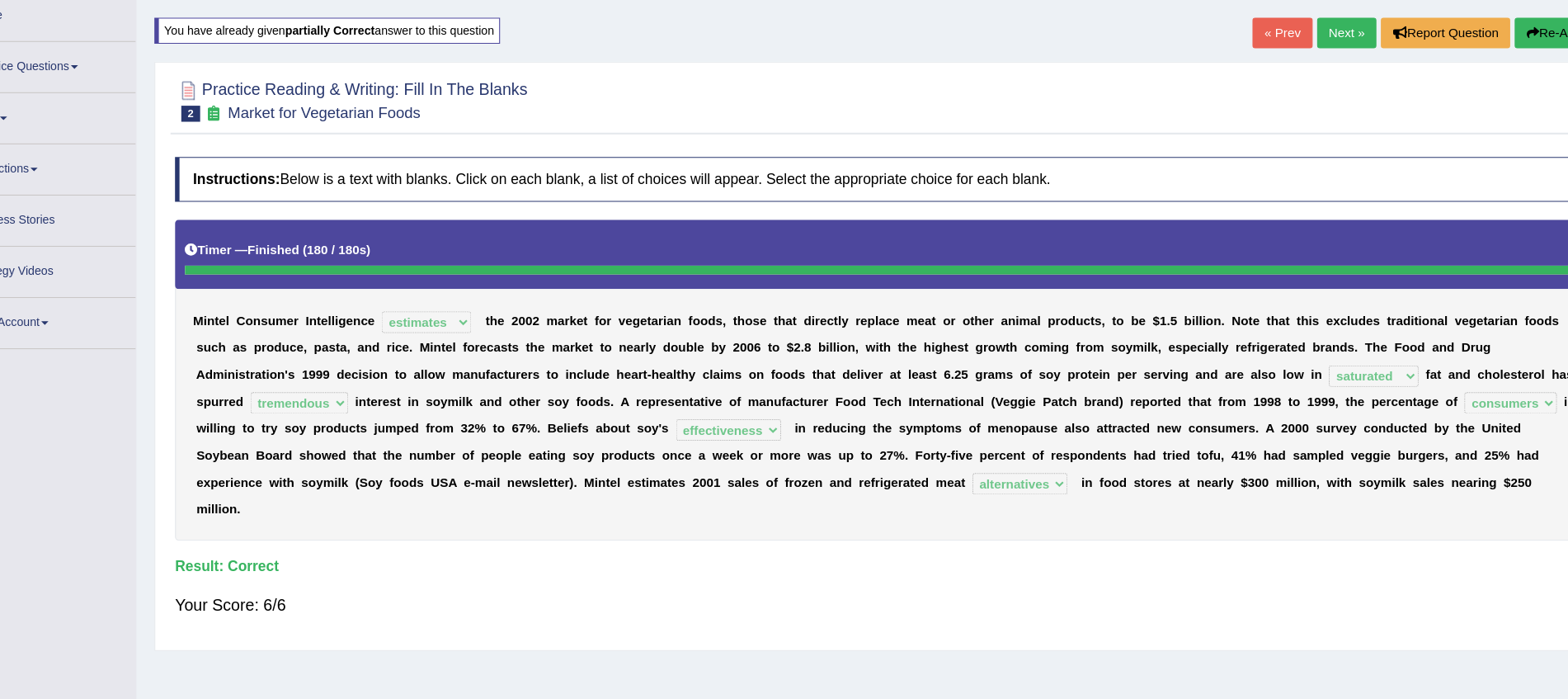
click at [1308, 85] on link "Next »" at bounding box center [1300, 77] width 54 height 28
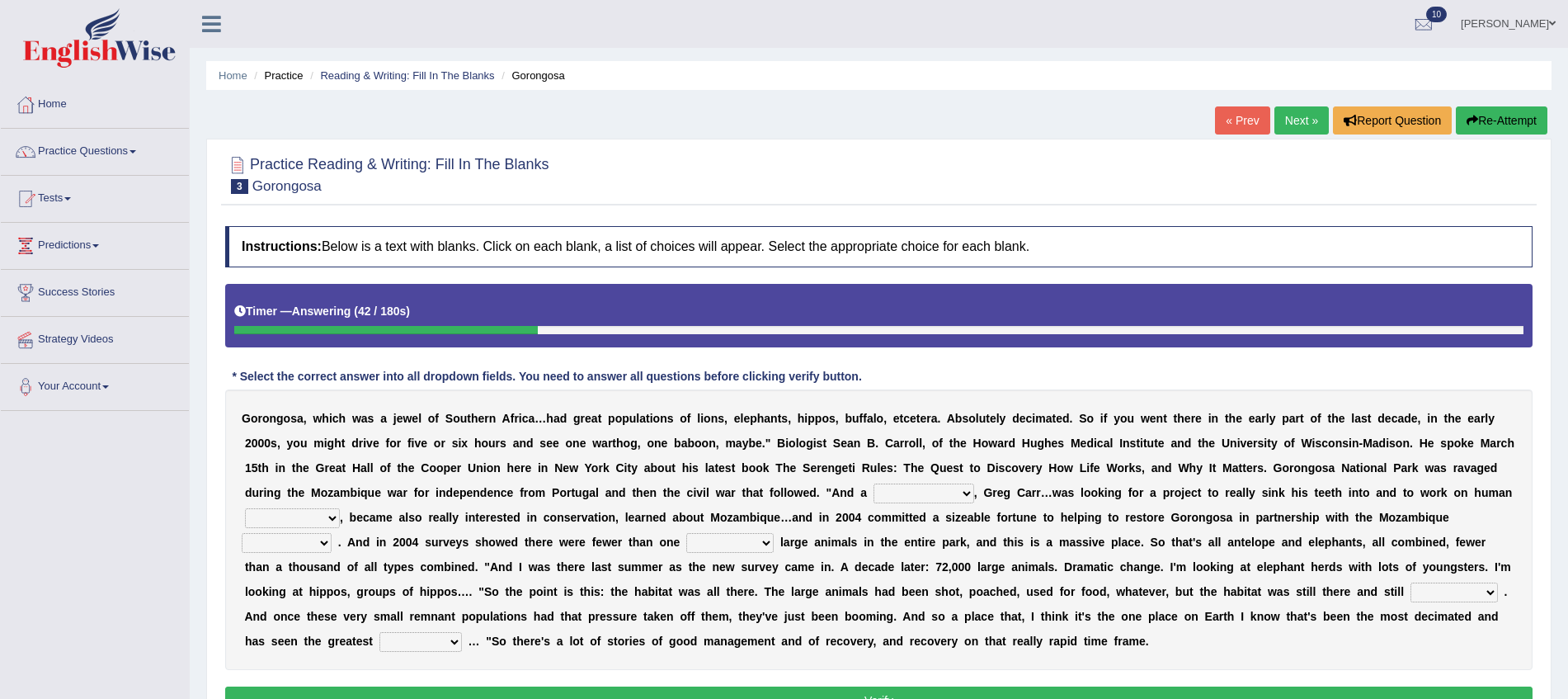
click at [930, 488] on select "passion solstice ballast philanthropist" at bounding box center [923, 494] width 100 height 20
select select "philanthropist"
click at [873, 484] on select "passion solstice ballast philanthropist" at bounding box center [923, 494] width 100 height 20
click at [325, 518] on select "negligence prevalence development malevolence" at bounding box center [292, 518] width 95 height 20
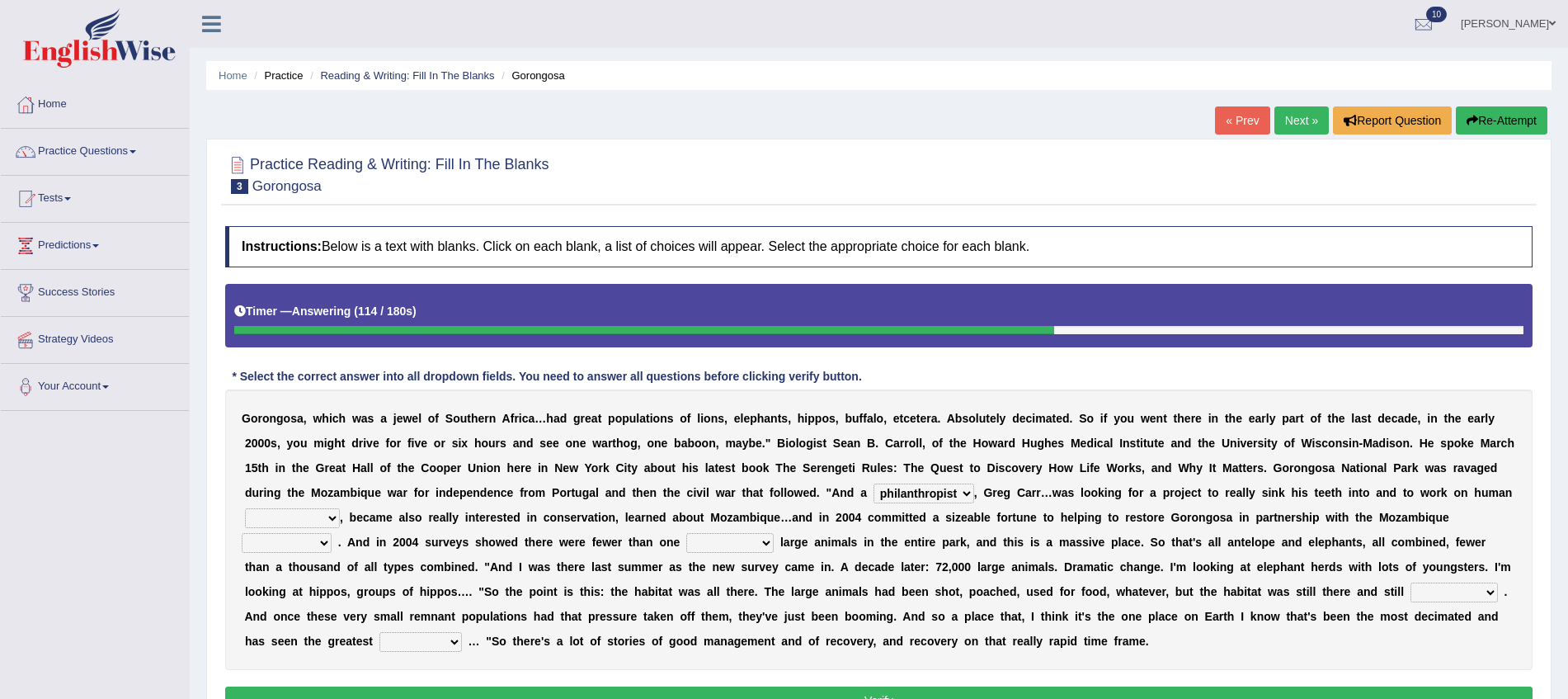
click at [529, 550] on div "G o r o n g o s a , w h i c h w a s a j e w e l o f S o u t h e r n A f r i c a…" at bounding box center [878, 529] width 1307 height 280
click at [316, 542] on select "parliament semanticist government journalist" at bounding box center [286, 542] width 90 height 20
select select "journalist"
click at [242, 533] on select "parliament semanticist government journalist" at bounding box center [286, 542] width 90 height 20
click at [757, 542] on select "deflowered embowered roundest thousand" at bounding box center [730, 542] width 87 height 20
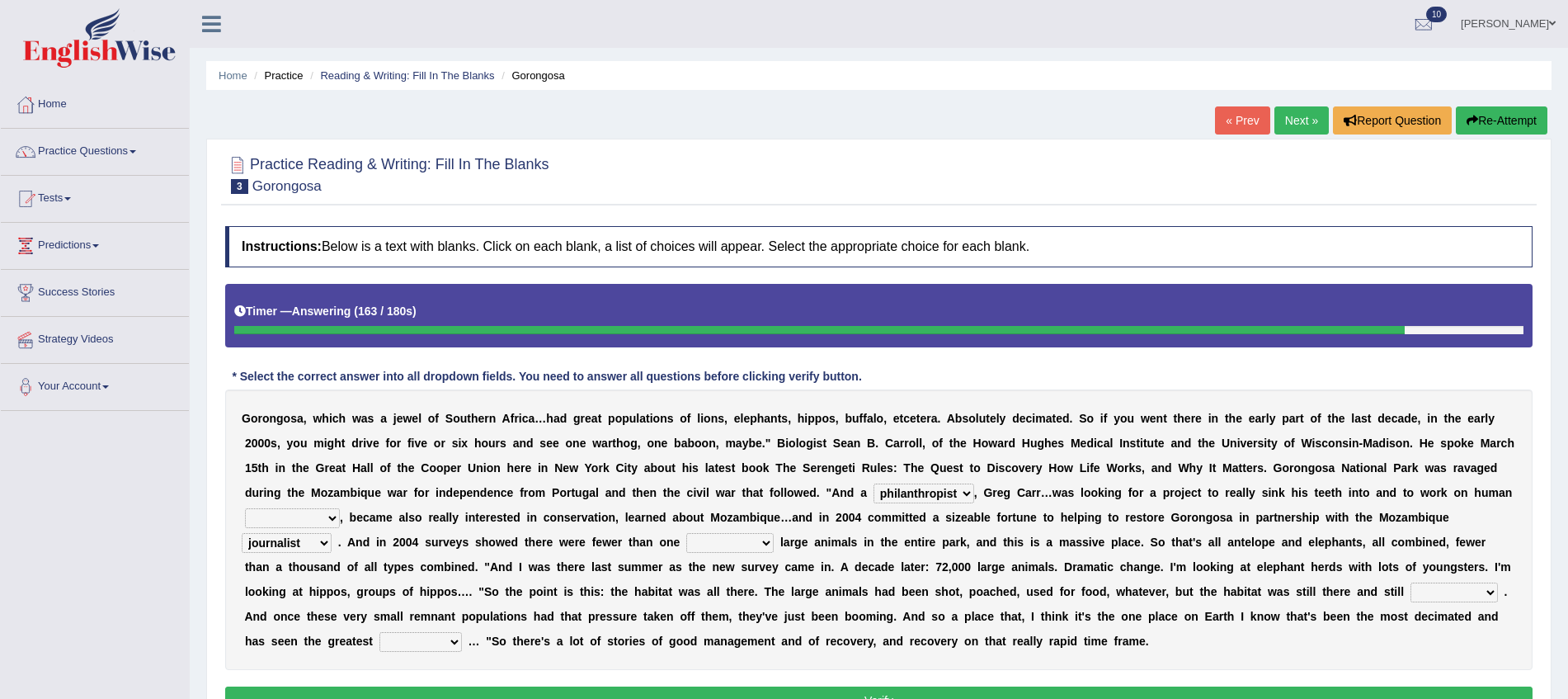
select select "thousand"
click at [689, 533] on select "deflowered embowered roundest thousand" at bounding box center [730, 542] width 87 height 20
click at [451, 633] on select "recovery efficacy golly stumpy" at bounding box center [420, 642] width 83 height 20
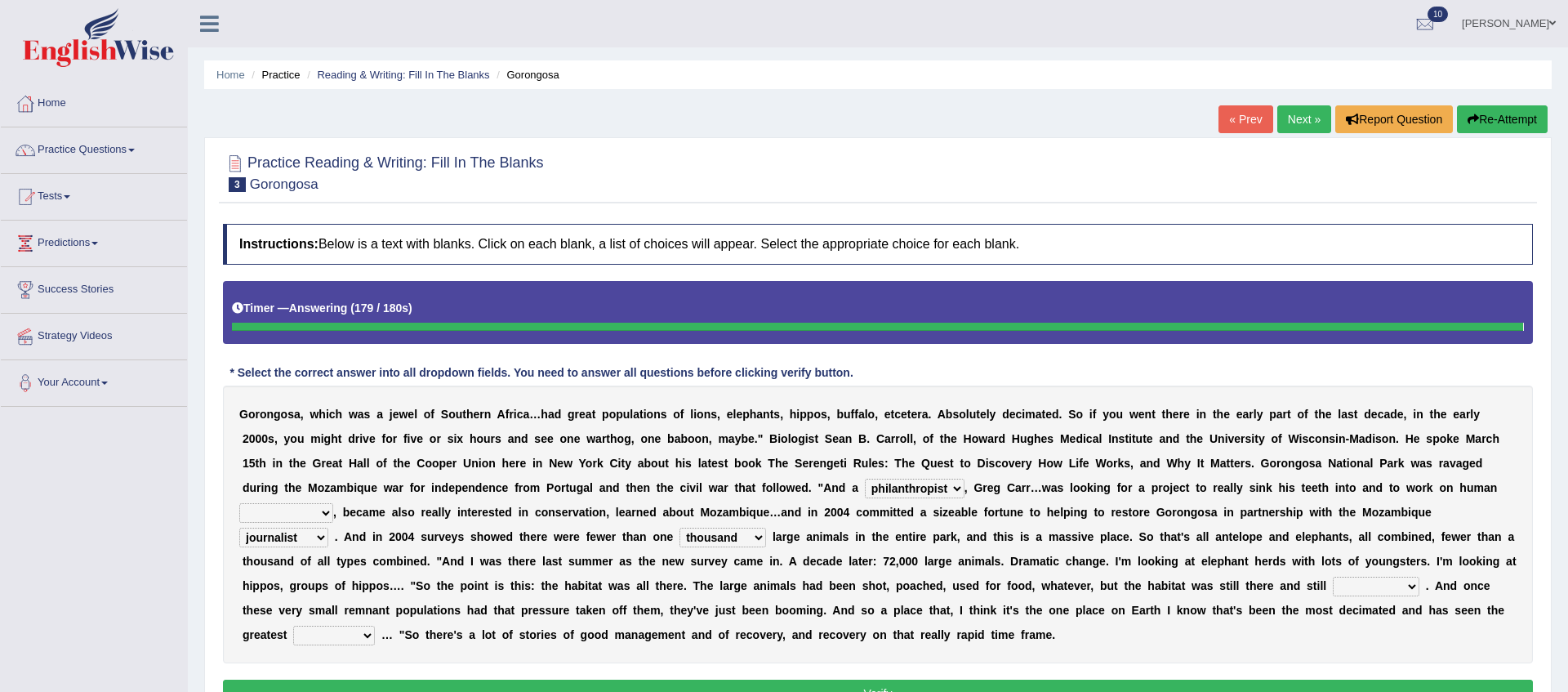
click at [420, 638] on div "Instructions: Below is a text with blanks. Click on each blank, a list of choic…" at bounding box center [878, 467] width 1318 height 504
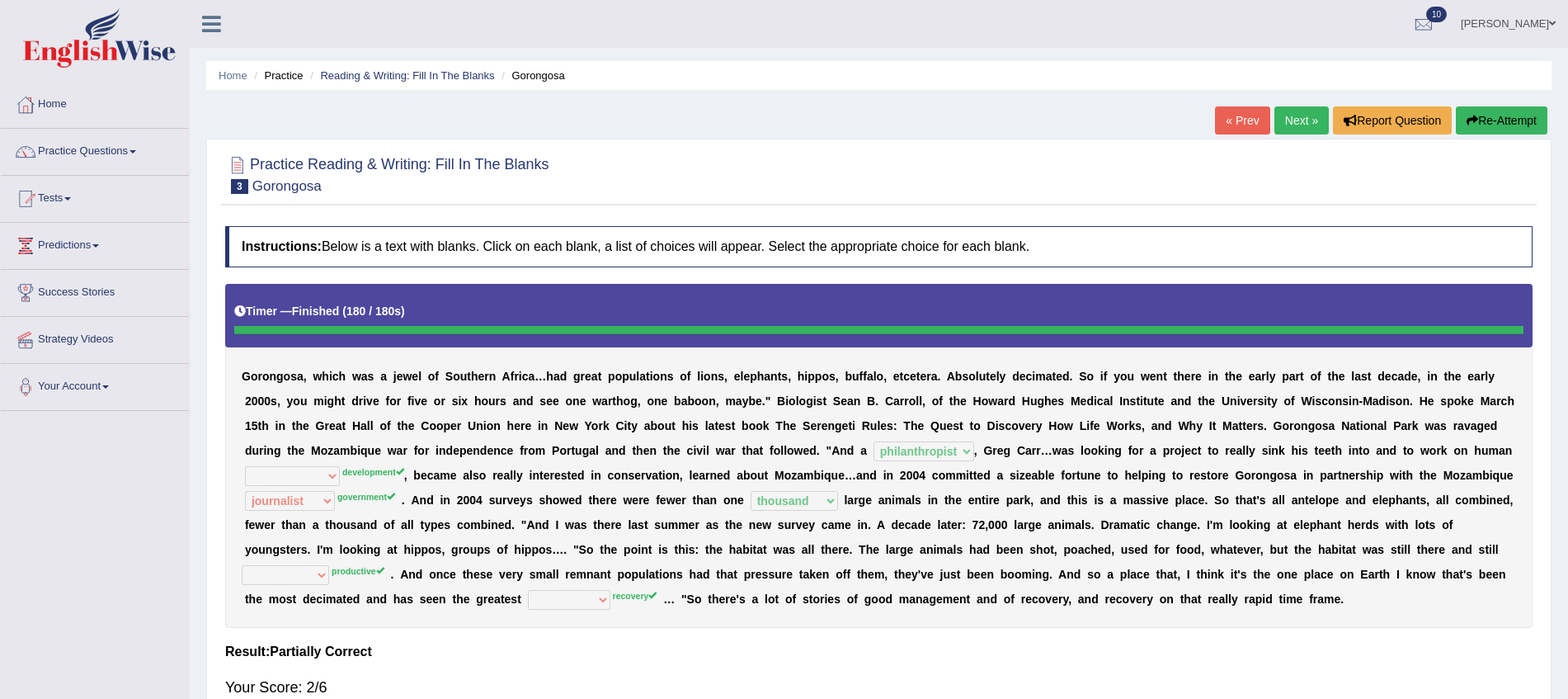
click at [1500, 125] on button "Re-Attempt" at bounding box center [1500, 121] width 92 height 28
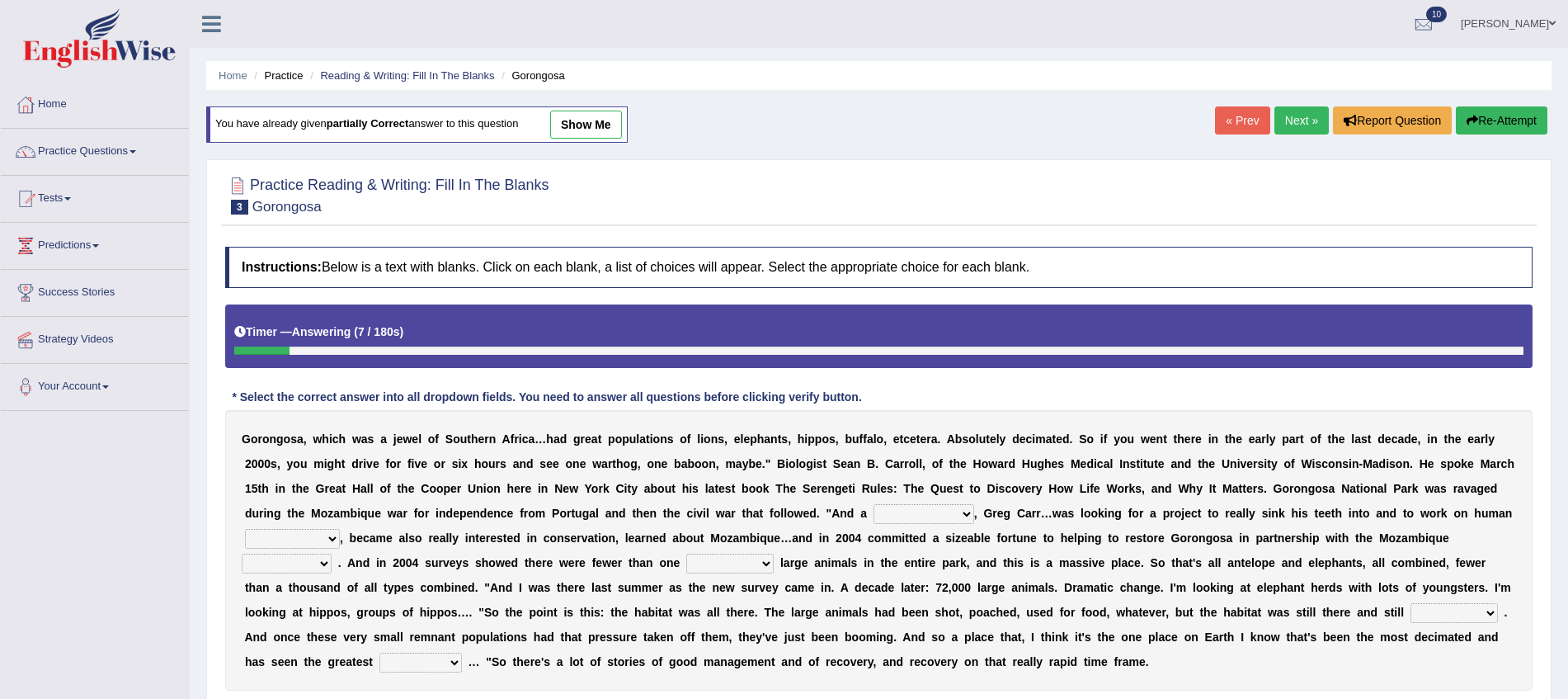
click at [950, 515] on select "passion solstice ballast philanthropist" at bounding box center [923, 514] width 100 height 20
click at [916, 651] on div "G o r o n g o s a , w h i c h w a s a j e w e l o f S o u t h e r n A f r i c a…" at bounding box center [878, 550] width 1307 height 280
click at [946, 521] on select "passion solstice ballast philanthropist" at bounding box center [923, 514] width 100 height 20
select select "philanthropist"
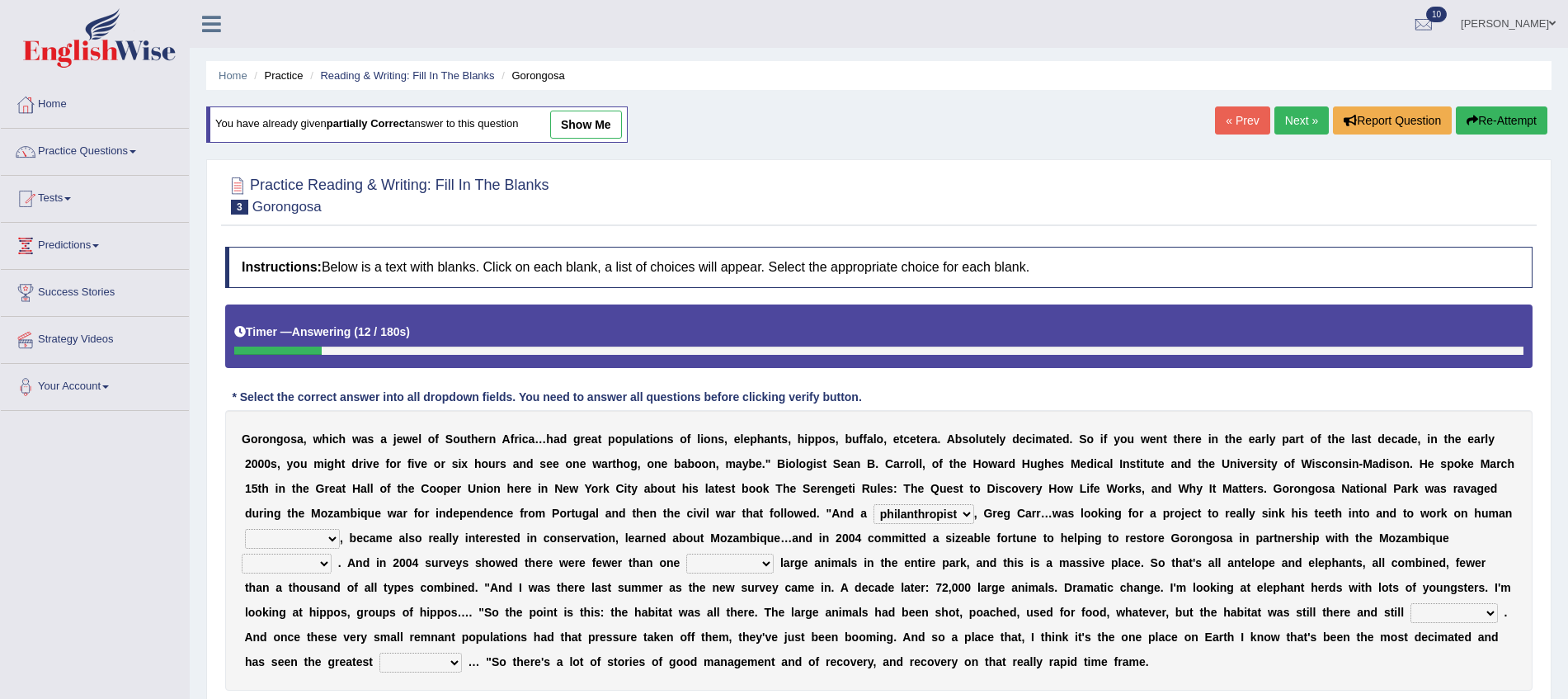
click at [873, 504] on select "passion solstice ballast philanthropist" at bounding box center [923, 514] width 100 height 20
click at [773, 568] on select "deflowered embowered roundest thousand" at bounding box center [730, 563] width 87 height 20
select select "thousand"
click at [689, 553] on select "deflowered embowered roundest thousand" at bounding box center [730, 563] width 87 height 20
click at [332, 557] on select "parliament semanticist government journalist" at bounding box center [286, 563] width 90 height 20
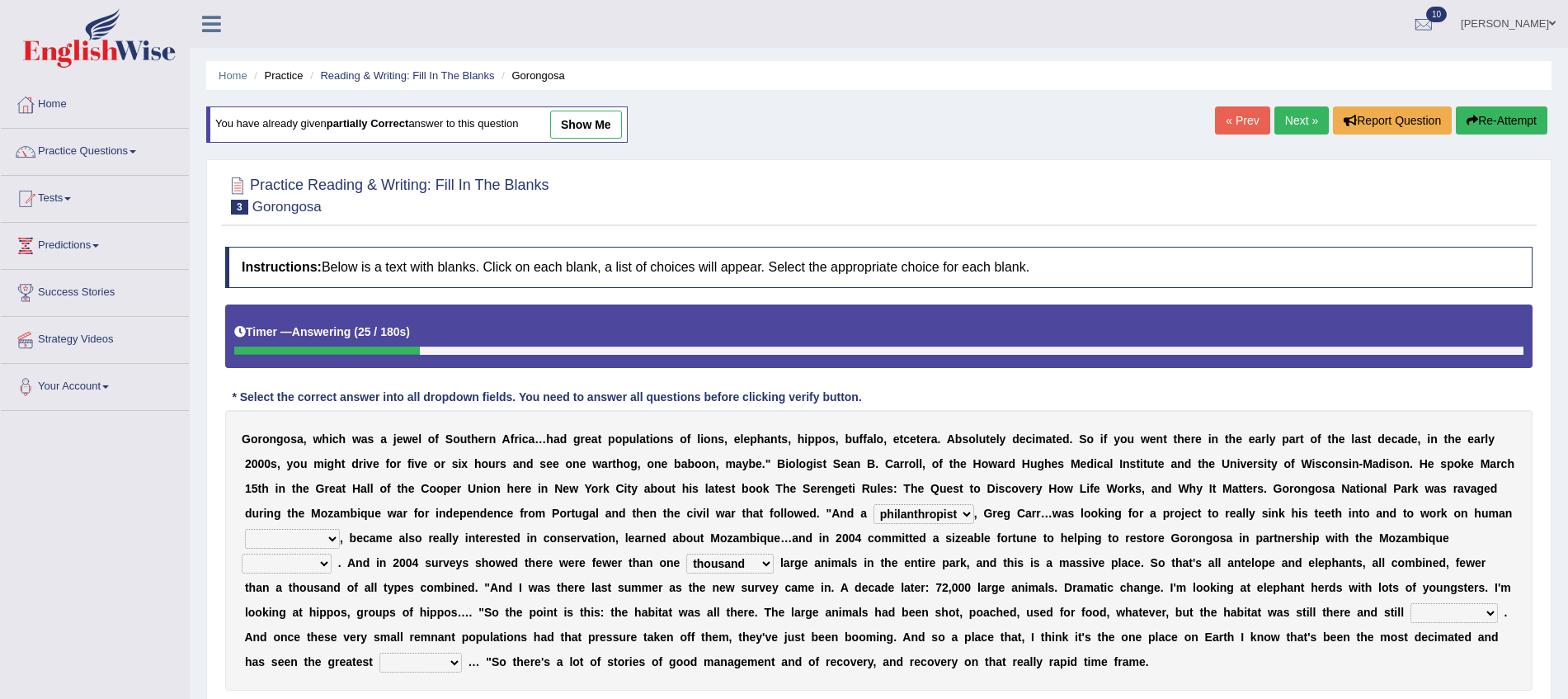
click at [304, 561] on select "parliament semanticist government journalist" at bounding box center [286, 563] width 90 height 20
click at [328, 539] on select "negligence prevalence development malevolence" at bounding box center [292, 539] width 95 height 20
click at [336, 536] on select "negligence prevalence development malevolence" at bounding box center [292, 539] width 95 height 20
click at [310, 561] on select "parliament semanticist government journalist" at bounding box center [286, 563] width 90 height 20
select select "government"
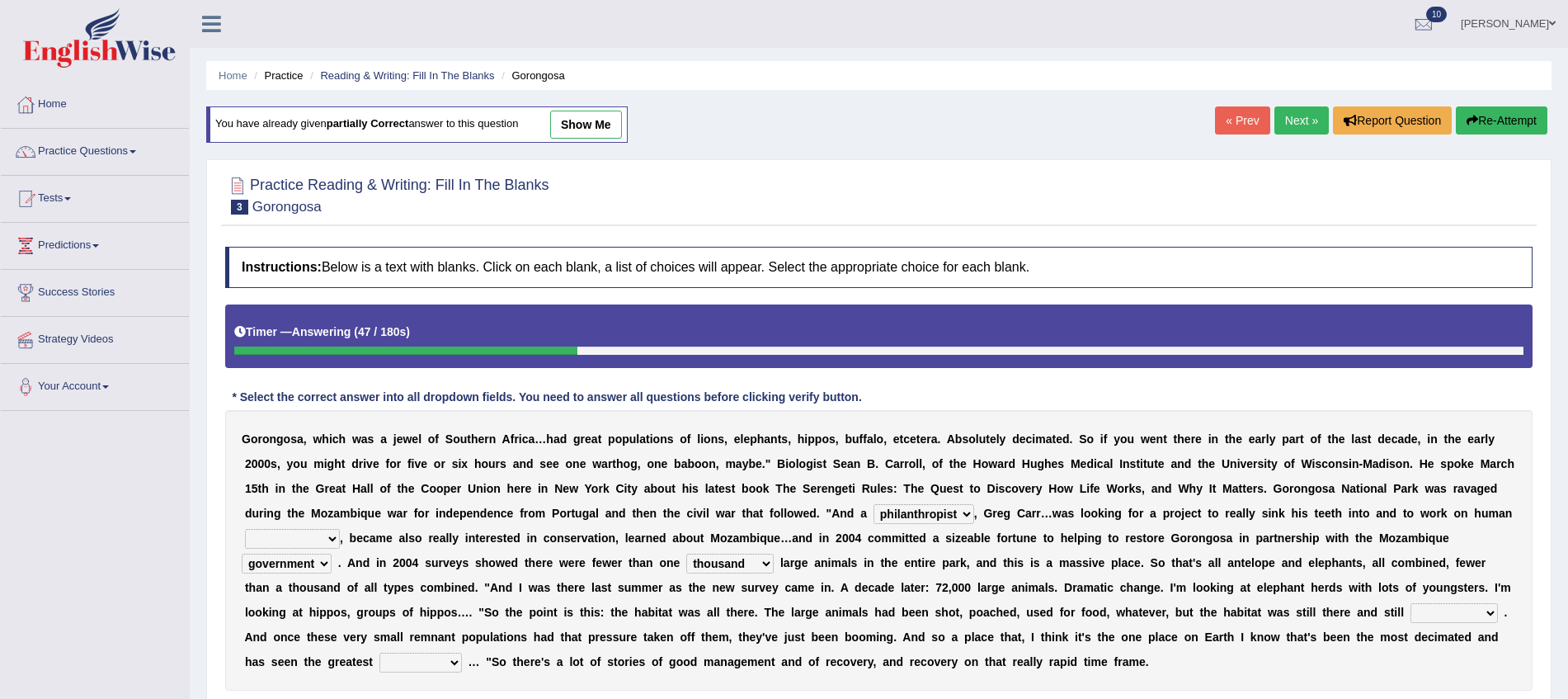
click at [242, 553] on select "parliament semanticist government journalist" at bounding box center [286, 563] width 90 height 20
click at [1484, 610] on select "assertive incidental compulsive productive" at bounding box center [1453, 613] width 87 height 20
click at [1282, 690] on div "Instructions: Below is a text with blanks. Click on each blank, a list of choic…" at bounding box center [879, 493] width 1316 height 510
click at [1441, 614] on select "assertive incidental compulsive productive" at bounding box center [1453, 613] width 87 height 20
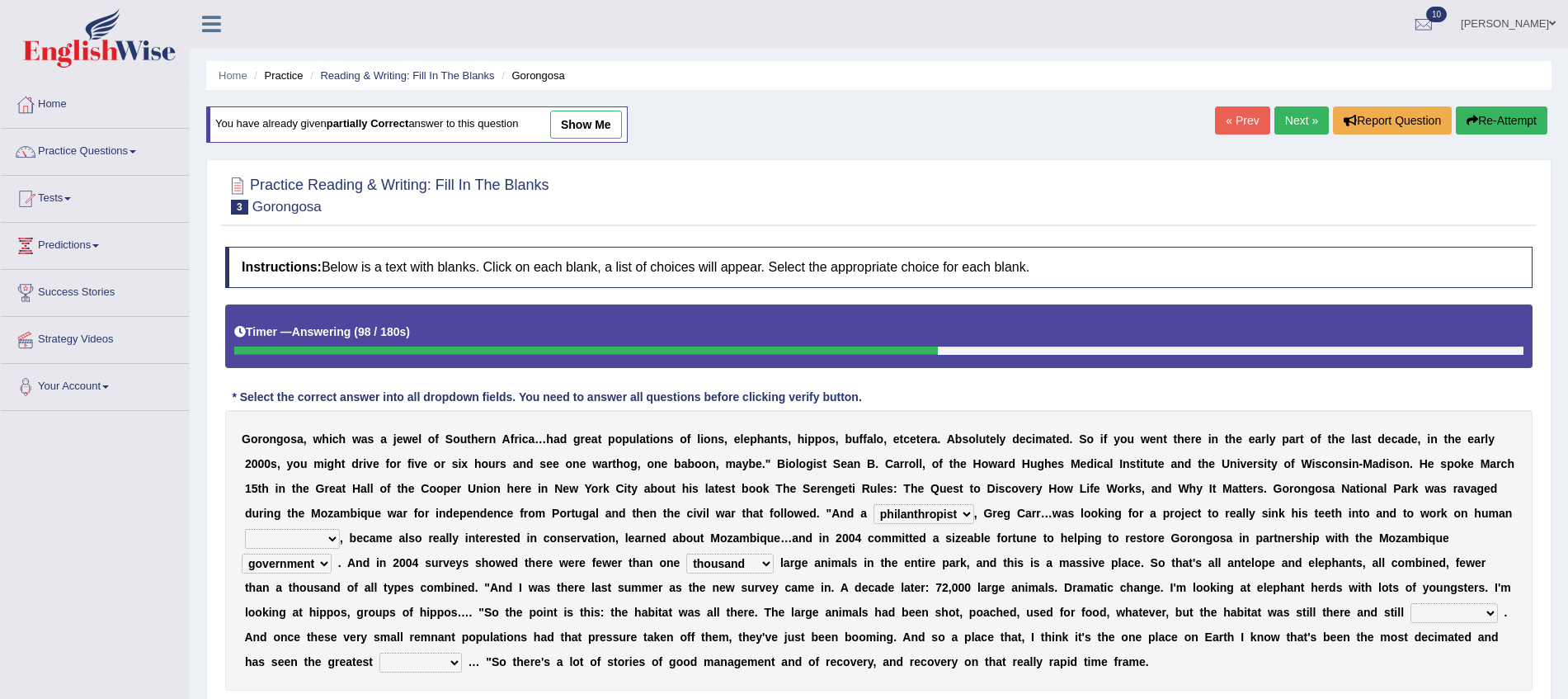
click at [1441, 614] on select "assertive incidental compulsive productive" at bounding box center [1453, 613] width 87 height 20
click at [423, 662] on select "recovery efficacy golly stumpy" at bounding box center [420, 663] width 83 height 20
click at [412, 686] on div "G o r o n g o s a , w h i c h w a s a j e w e l o f S o u t h e r n A f r i c a…" at bounding box center [878, 550] width 1307 height 280
click at [421, 663] on select "recovery efficacy golly stumpy" at bounding box center [420, 663] width 83 height 20
select select "recovery"
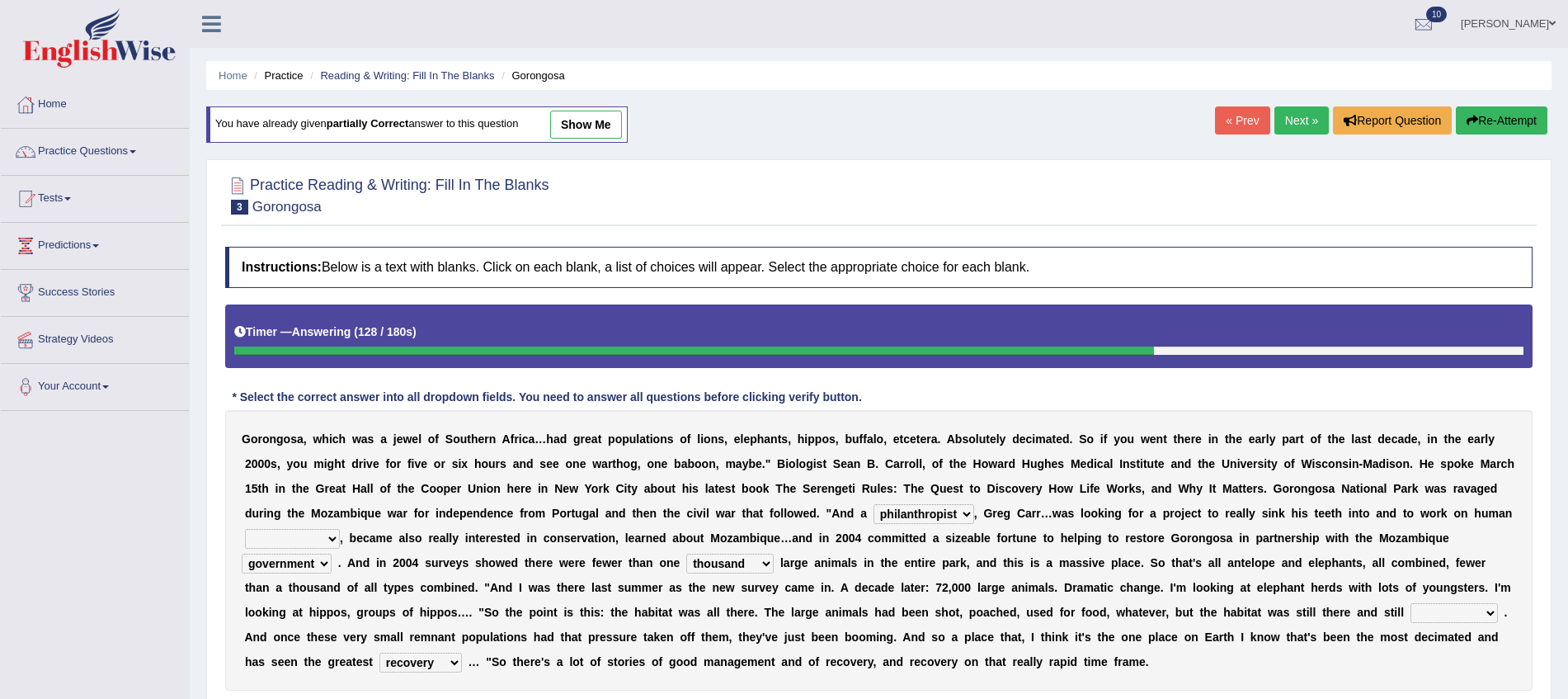
click at [380, 653] on select "recovery efficacy golly stumpy" at bounding box center [420, 663] width 83 height 20
click at [326, 534] on select "negligence prevalence development malevolence" at bounding box center [292, 539] width 95 height 20
click at [312, 536] on select "negligence prevalence development malevolence" at bounding box center [292, 539] width 95 height 20
select select "development"
click at [245, 529] on select "negligence prevalence development malevolence" at bounding box center [292, 539] width 95 height 20
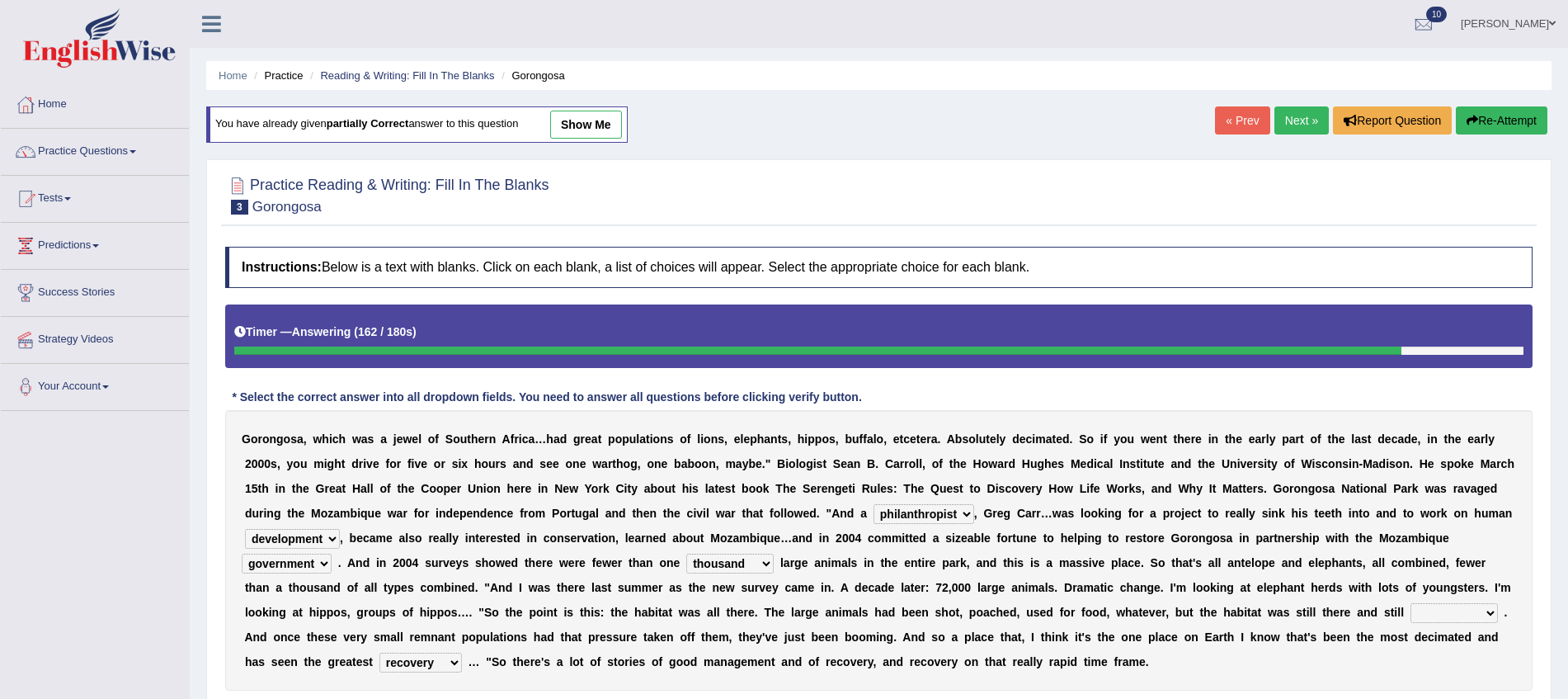
click at [1442, 616] on select "assertive incidental compulsive productive" at bounding box center [1453, 613] width 87 height 20
select select "productive"
click at [1410, 603] on select "assertive incidental compulsive productive" at bounding box center [1453, 613] width 87 height 20
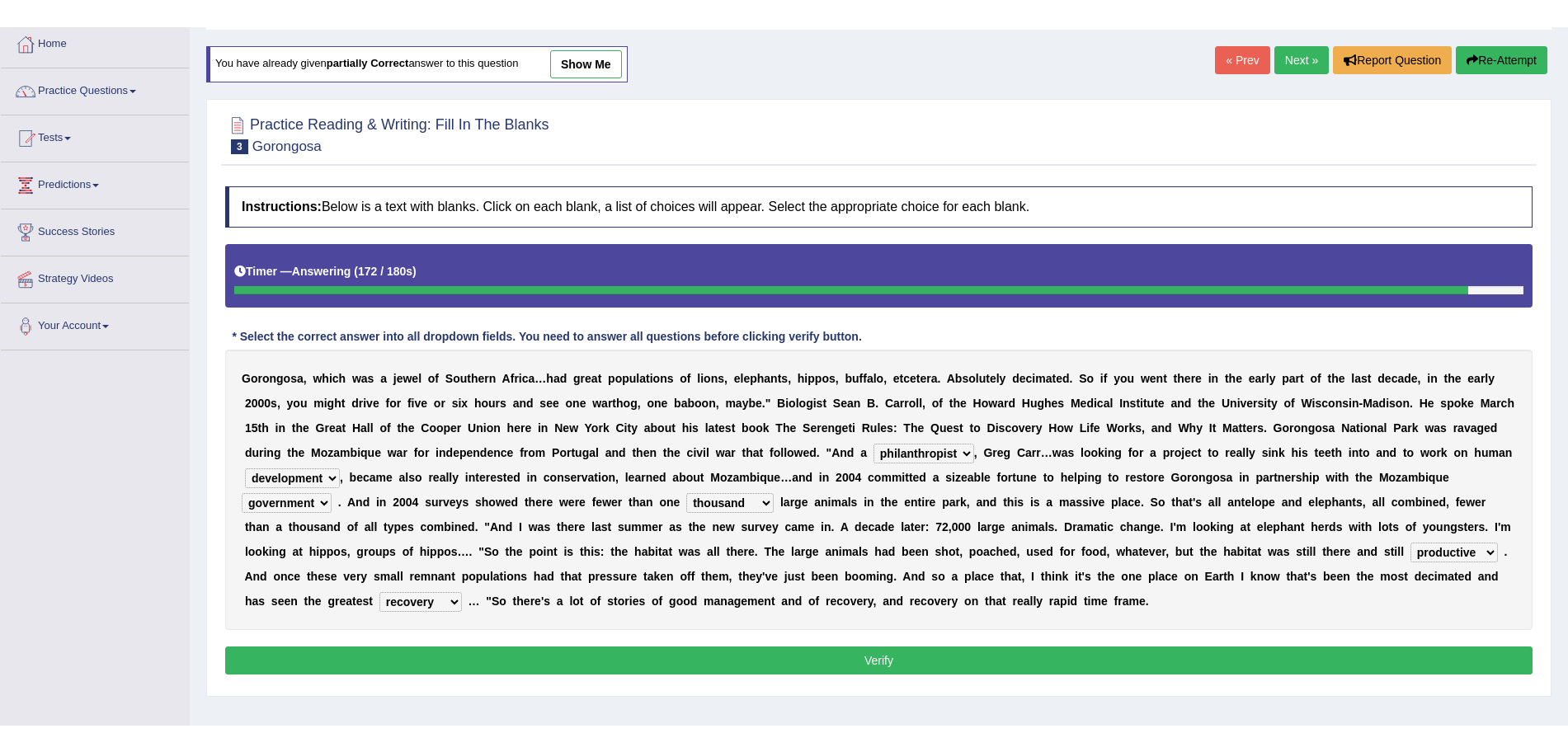
scroll to position [89, 0]
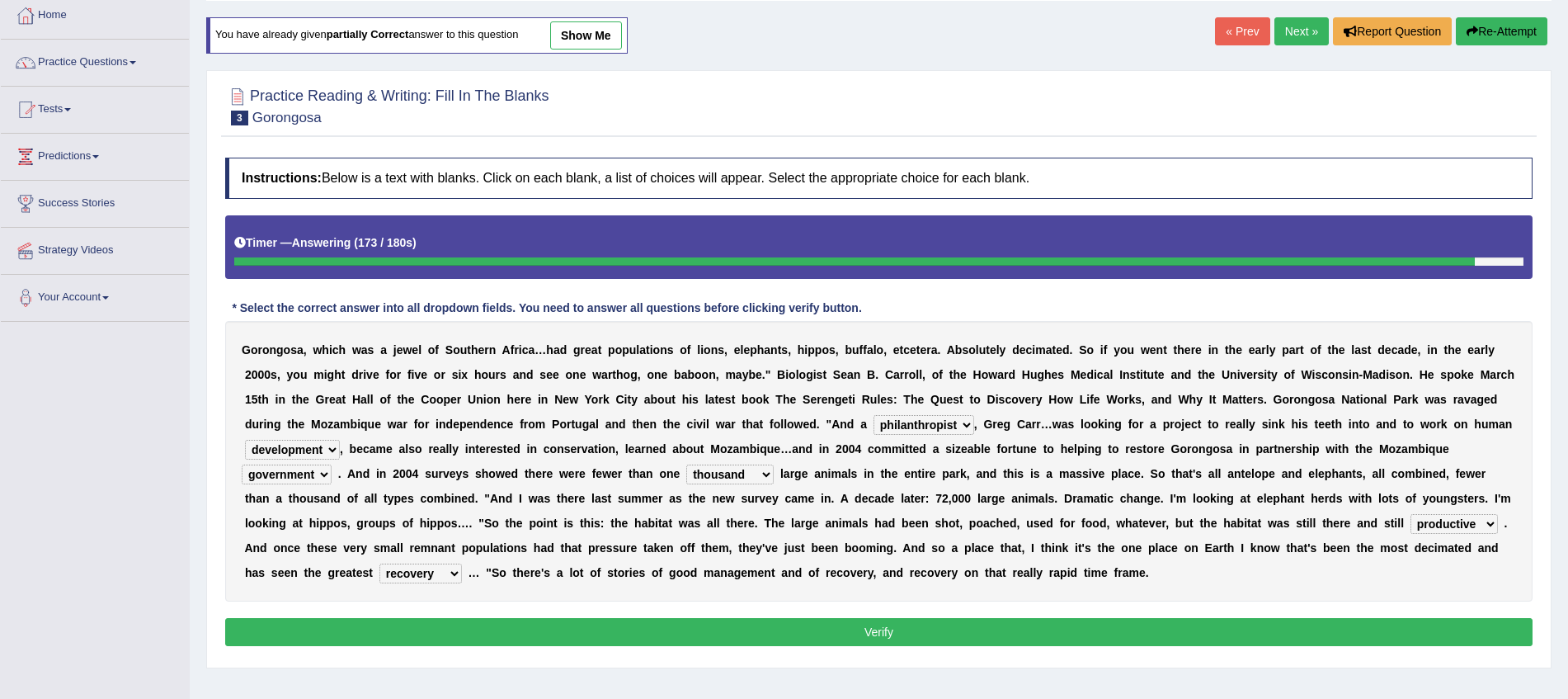
click at [1460, 642] on button "Verify" at bounding box center [878, 632] width 1307 height 28
